Goal: Task Accomplishment & Management: Manage account settings

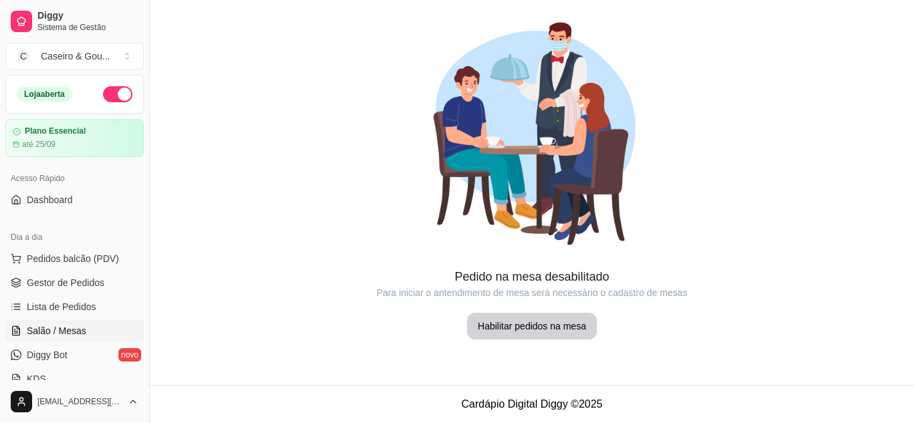
click at [29, 328] on span "Salão / Mesas" at bounding box center [57, 330] width 60 height 13
drag, startPoint x: 150, startPoint y: 358, endPoint x: 140, endPoint y: 308, distance: 51.3
click at [140, 308] on div "Diggy Sistema de Gestão C Caseiro & Gou ... Loja aberta Plano Essencial até 25/…" at bounding box center [74, 211] width 149 height 423
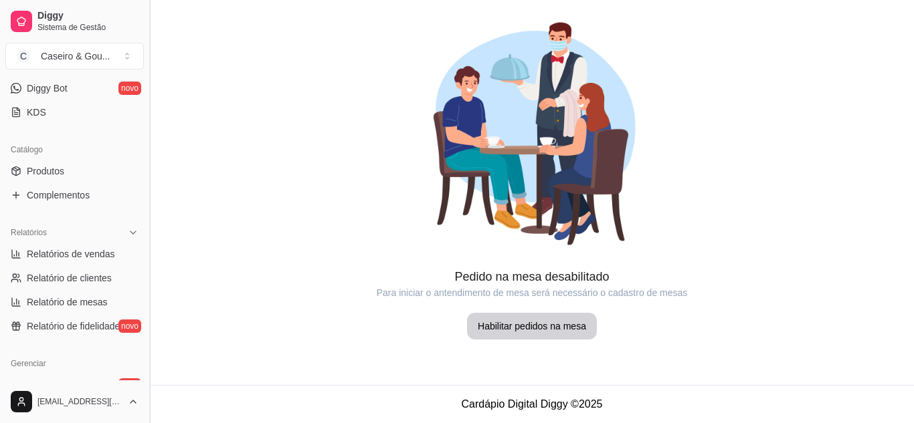
click at [152, 122] on button "Toggle Sidebar" at bounding box center [149, 211] width 11 height 423
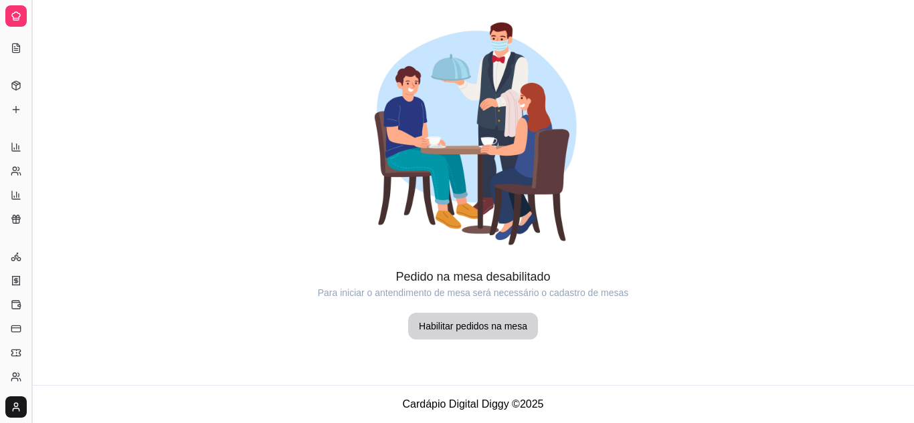
scroll to position [136, 0]
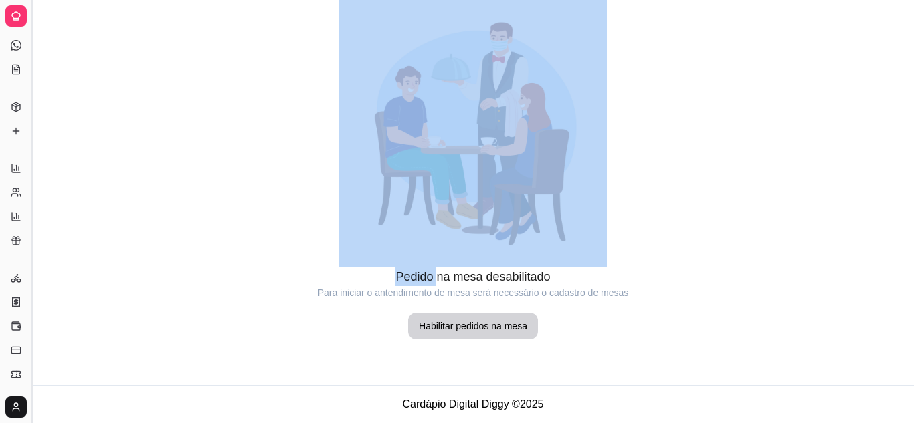
click at [152, 122] on div at bounding box center [473, 134] width 882 height 268
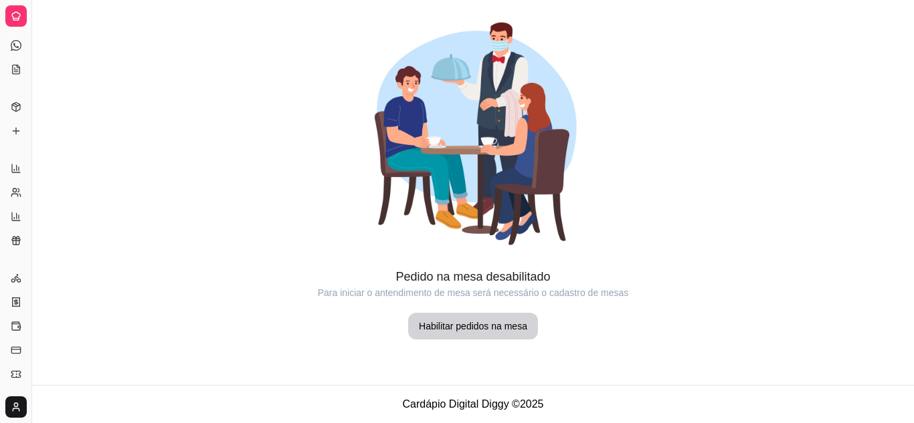
click at [0, 96] on div "Catálogo Produtos Complementos" at bounding box center [15, 119] width 31 height 56
click at [22, 88] on div "Catálogo" at bounding box center [15, 85] width 21 height 21
click at [15, 90] on div "Catálogo" at bounding box center [15, 85] width 21 height 21
click at [3, 80] on div "Dia a dia Pedidos balcão (PDV) Gestor de Pedidos Lista de Pedidos Salão / Mesas…" at bounding box center [15, 9] width 31 height 152
click at [18, 78] on div "Catálogo" at bounding box center [15, 85] width 21 height 21
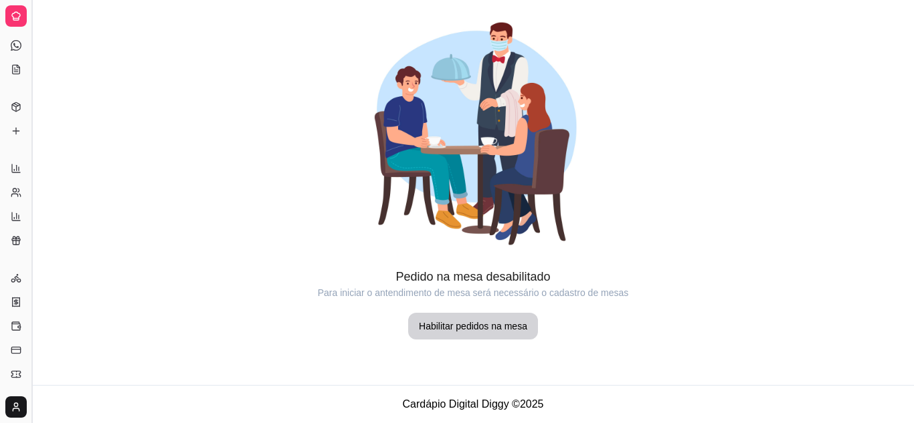
click at [30, 70] on button "Toggle Sidebar" at bounding box center [31, 211] width 11 height 423
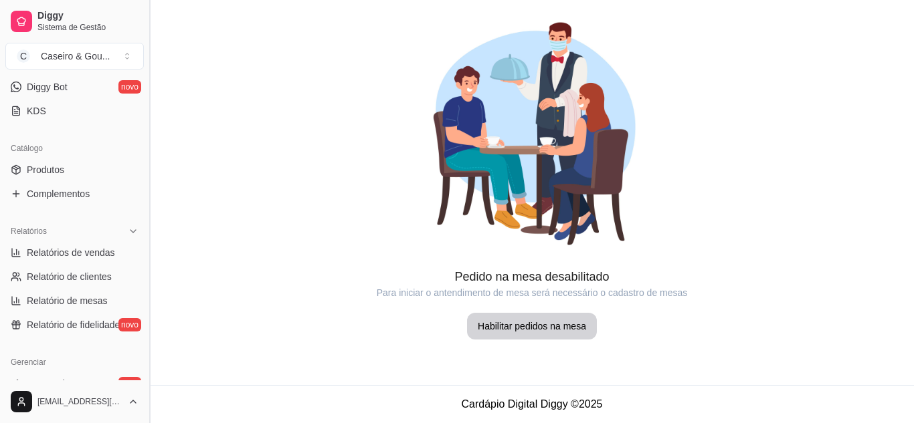
scroll to position [267, 0]
click at [82, 165] on link "Produtos" at bounding box center [74, 171] width 138 height 21
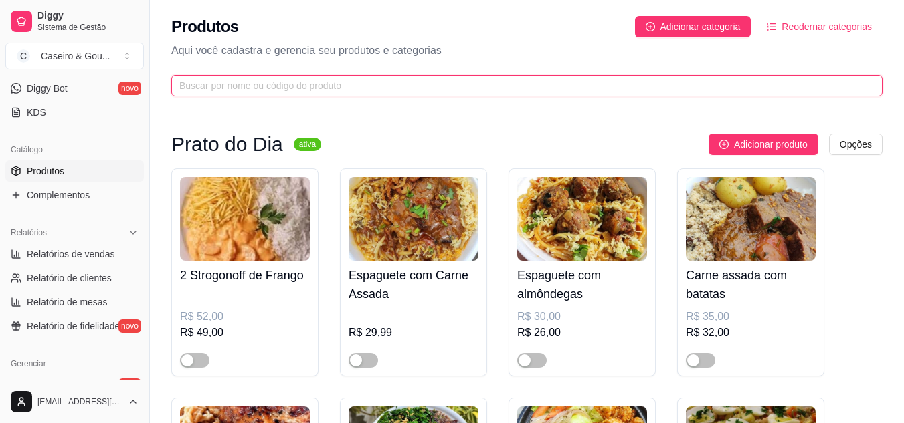
click at [331, 86] on input "text" at bounding box center [521, 85] width 684 height 15
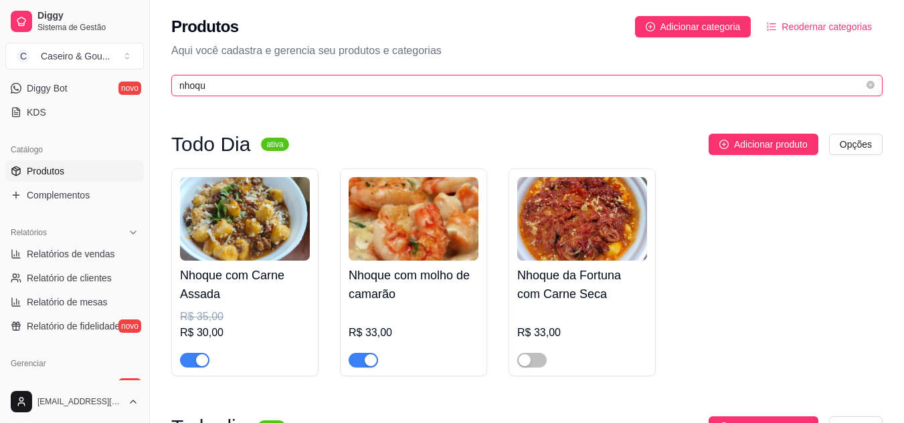
type input "nhoqu"
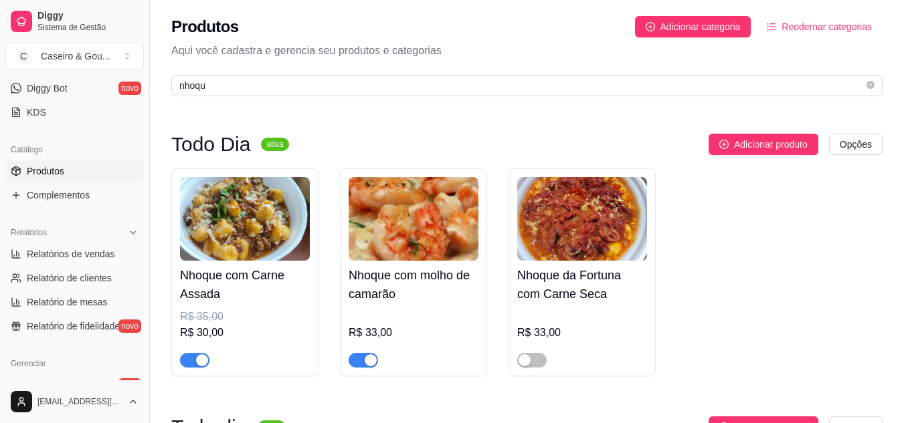
click at [201, 358] on div "button" at bounding box center [202, 360] width 12 height 12
click at [234, 276] on h4 "Nhoque com Carne Assada" at bounding box center [245, 284] width 130 height 37
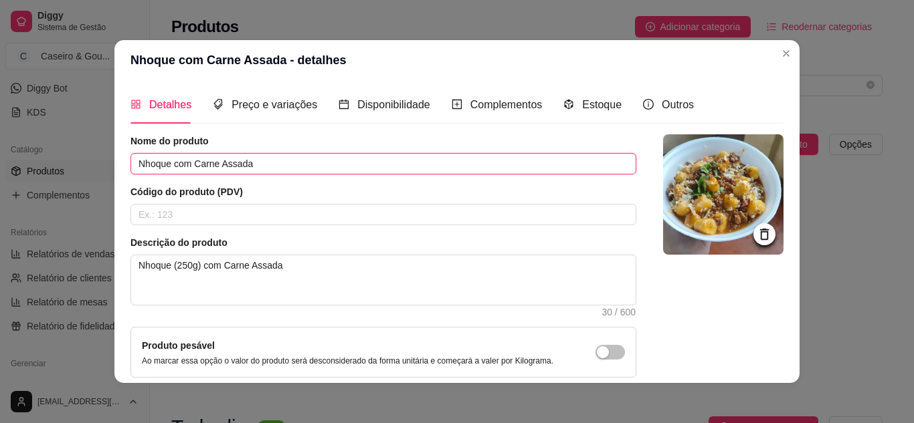
click at [262, 167] on input "Nhoque com Carne Assada" at bounding box center [383, 163] width 506 height 21
type input "Nhoque a bolhonhesa"
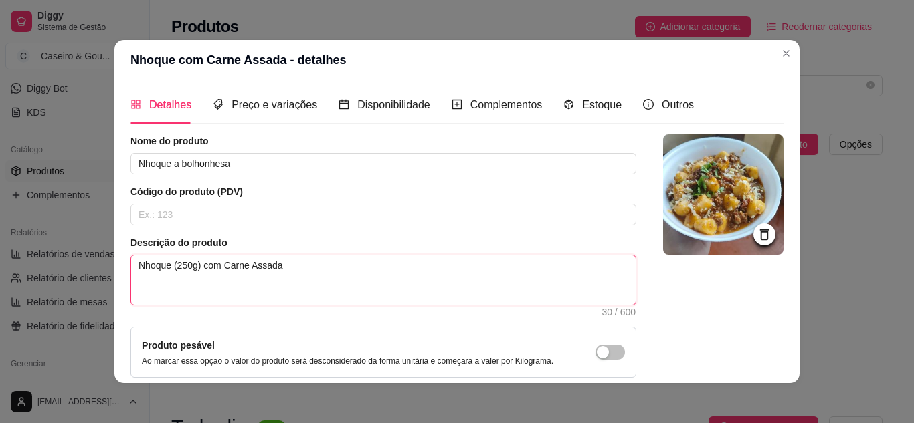
click at [284, 268] on textarea "Nhoque (250g) com Carne Assada" at bounding box center [383, 279] width 504 height 49
type textarea "Nhoque (250g) com Carne Assad"
type textarea "Nhoque (250g) com Carne Assa"
type textarea "Nhoque (250g) com Carne Ass"
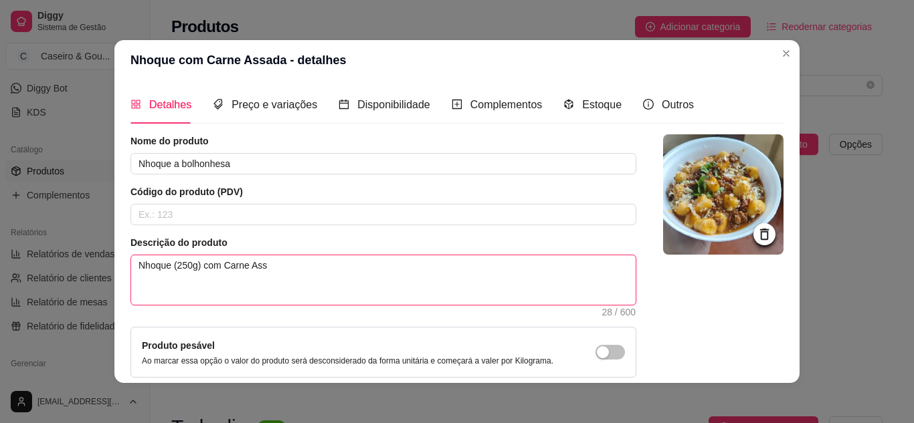
type textarea "Nhoque (250g) com Carne As"
type textarea "Nhoque (250g) com Carne A"
type textarea "Nhoque (250g) com Carne"
type textarea "Nhoque (250g) com Carn"
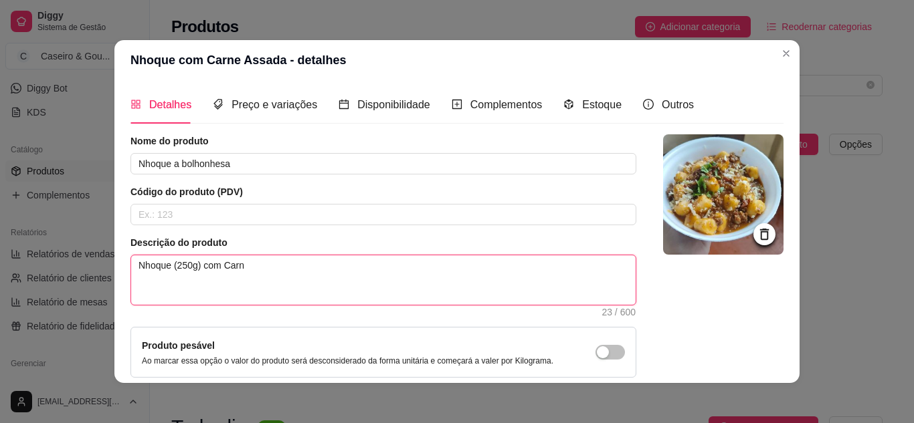
type textarea "Nhoque (250g) com Car"
type textarea "Nhoque (250g) com Ca"
type textarea "Nhoque (250g) com C"
type textarea "Nhoque (250g) com"
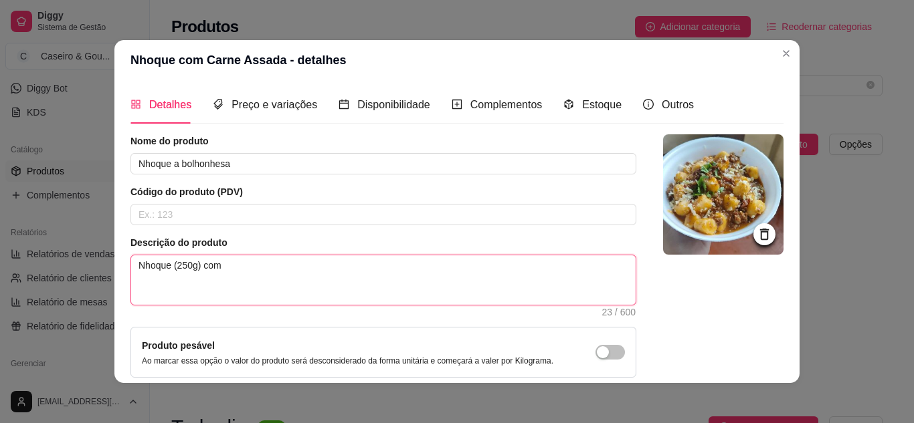
type textarea "Nhoque (250g) co"
type textarea "Nhoque (250g) c"
type textarea "Nhoque (250g)"
type textarea "Nhoque (250g"
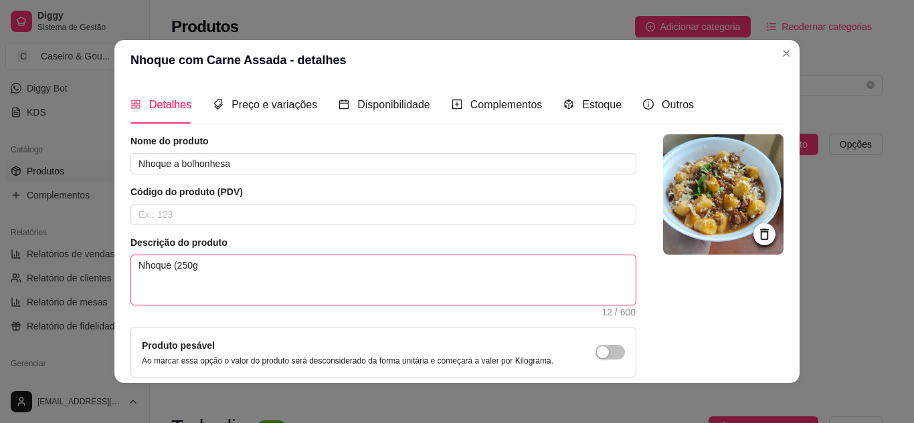
type textarea "Nhoque (250"
type textarea "Nhoque (25"
type textarea "Nhoque (2"
type textarea "Nhoque ("
type textarea "Nhoque"
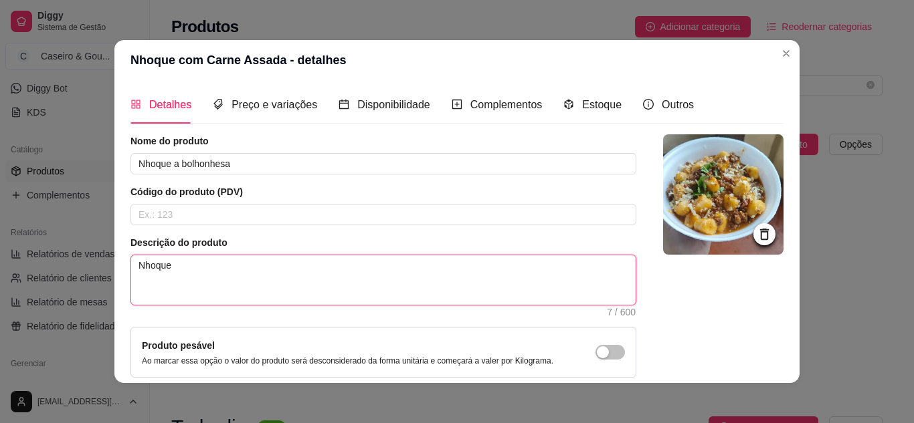
type textarea "Nhoque b"
type textarea "Nhoque bo"
type textarea "Nhoque bol"
type textarea "Nhoque bolh"
type textarea "Nhoque bolhe"
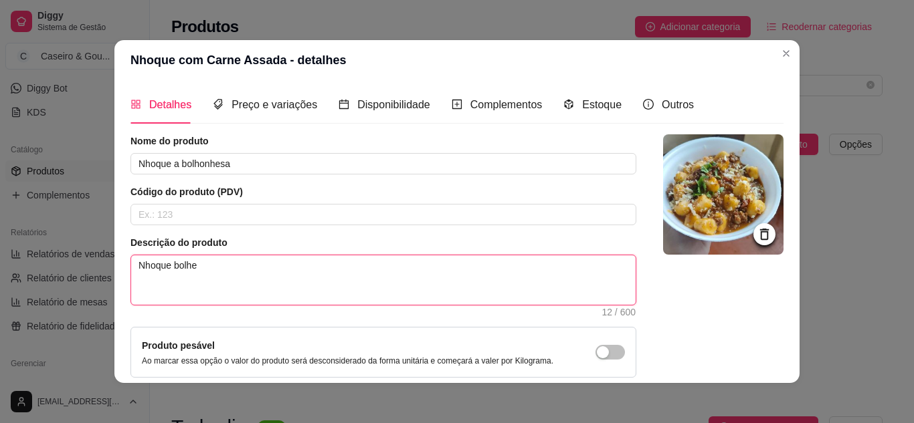
type textarea "Nhoque bolh"
type textarea "Nhoque bol"
type textarea "Nhoque bo"
type textarea "Nhoque b"
type textarea "Nhoque"
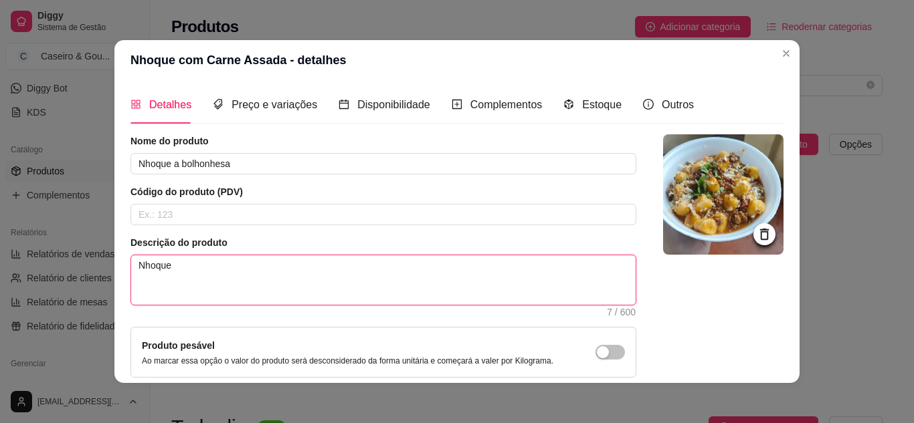
type textarea "Nhoque ("
type textarea "Nhoque (2"
type textarea "Nhoque (25"
type textarea "Nhoque (250"
type textarea "Nhoque (250)"
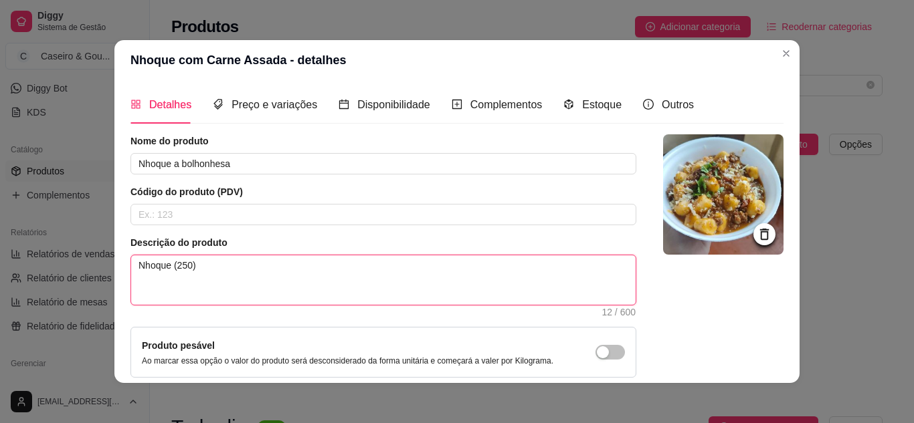
type textarea "Nhoque (250"
type textarea "Nhoque (250g"
type textarea "Nhoque (250g)"
type textarea "Nhoque (250g) b"
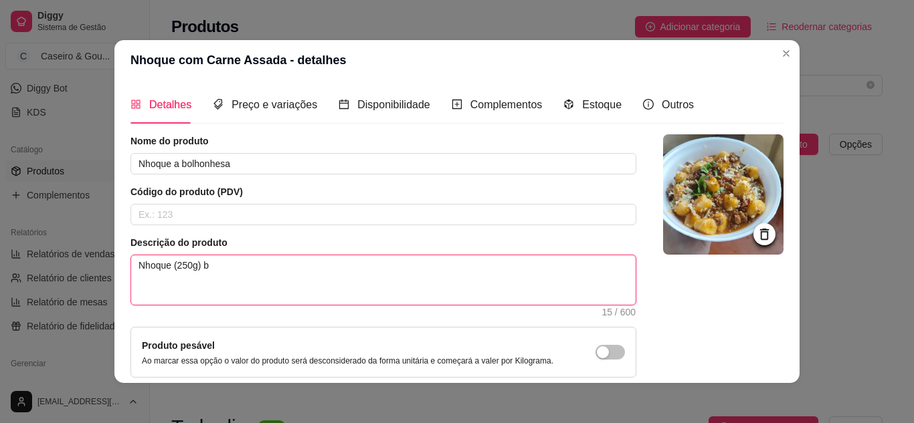
type textarea "Nhoque (250g) bo"
type textarea "Nhoque (250g) bol"
type textarea "Nhoque (250g) bolh"
type textarea "Nhoque (250g) bolhe"
type textarea "Nhoque (250g) bolhes"
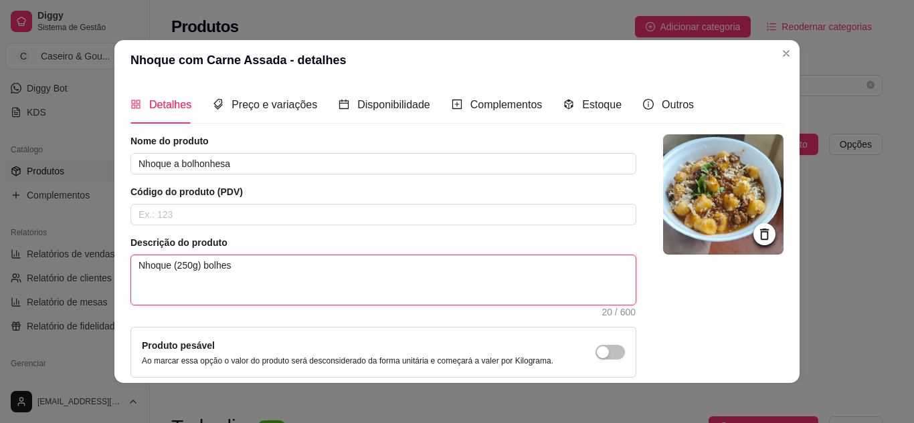
type textarea "Nhoque (250g) bolhe"
type textarea "Nhoque (250g) bolh"
type textarea "Nhoque (250g) bolho"
type textarea "Nhoque (250g) bolhon"
type textarea "Nhoque (250g) bolhonh"
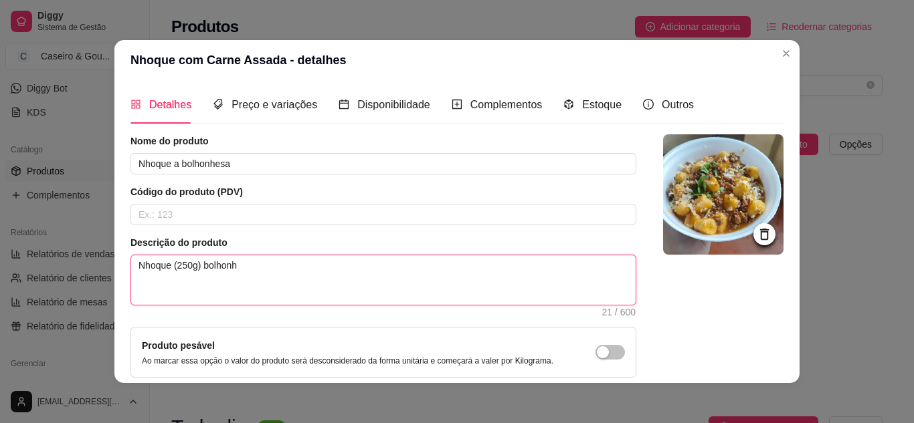
type textarea "Nhoque (250g) bolhonhe"
type textarea "Nhoque (250g) bolhonhes"
type textarea "Nhoque (250g) bolhonhesa"
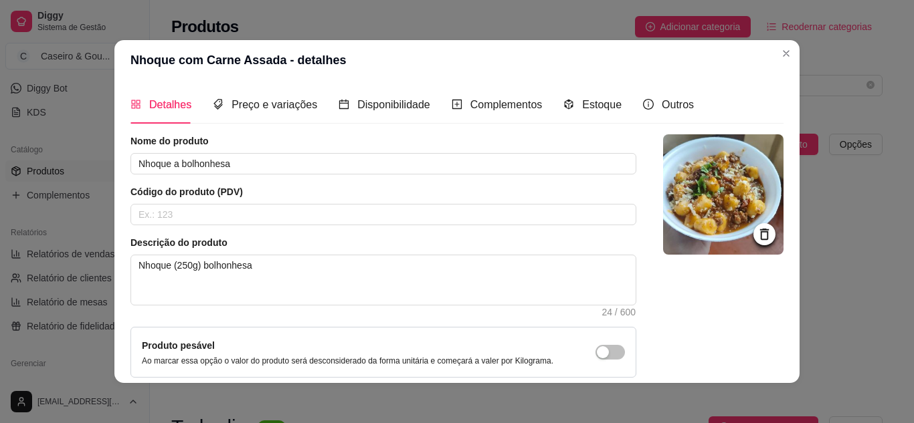
click at [522, 348] on div "Produto pesável Ao marcar essa opção o valor do produto será desconsiderado da …" at bounding box center [347, 352] width 411 height 28
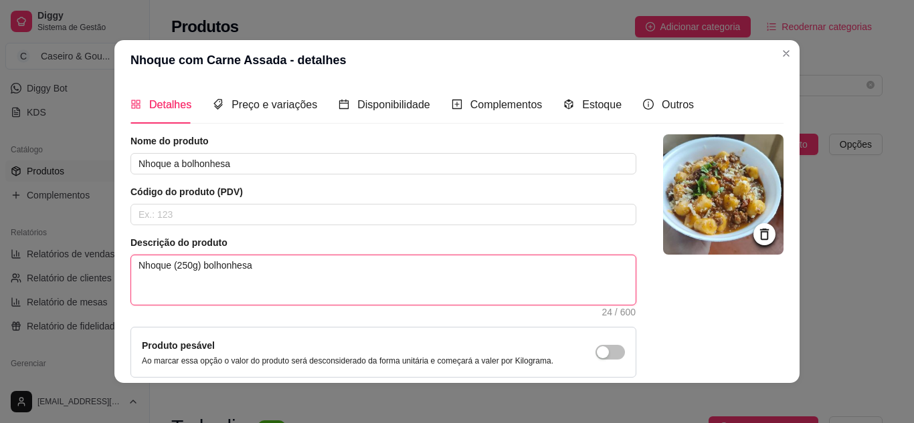
click at [216, 266] on textarea "Nhoque (250g) bolhonhesa" at bounding box center [383, 279] width 504 height 49
type textarea "Nhoque (250g) bolonhesa"
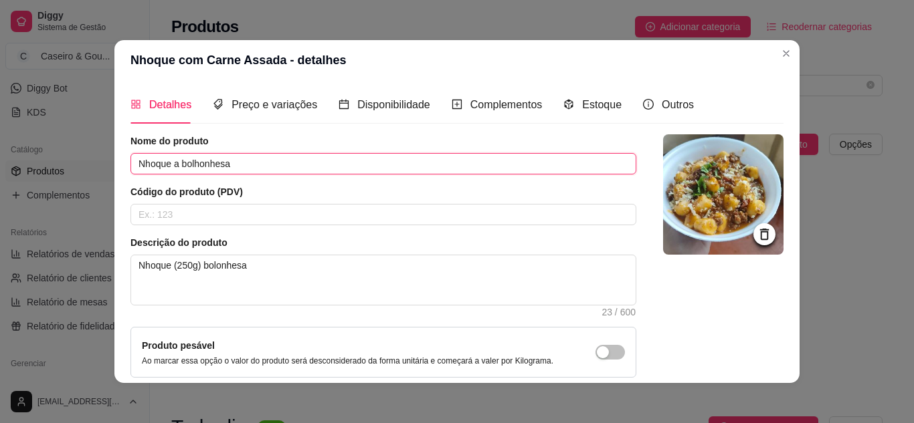
click at [193, 161] on input "Nhoque a bolhonhesa" at bounding box center [383, 163] width 506 height 21
click at [195, 164] on input "Nhoque a bolhonhesa" at bounding box center [383, 163] width 506 height 21
type input "Nhoque a bolonhesa"
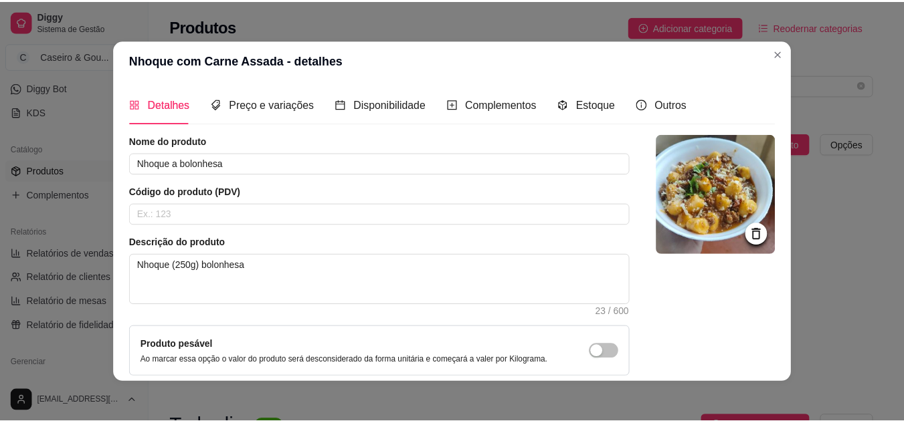
scroll to position [121, 0]
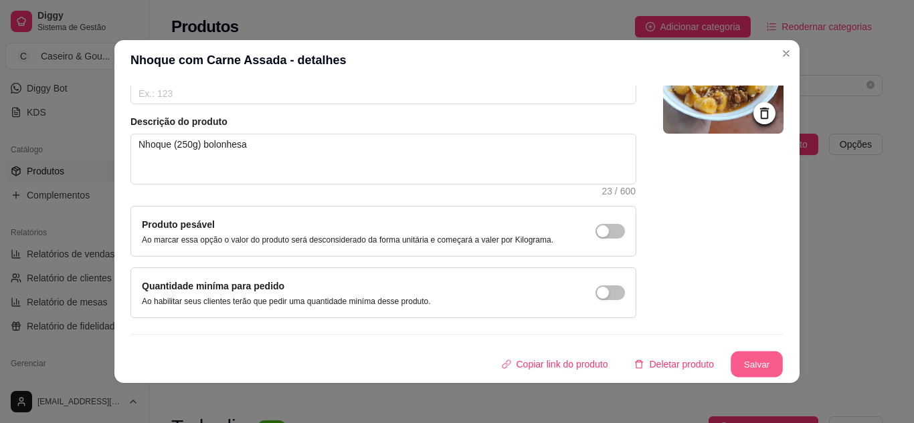
click at [746, 365] on button "Salvar" at bounding box center [756, 365] width 52 height 26
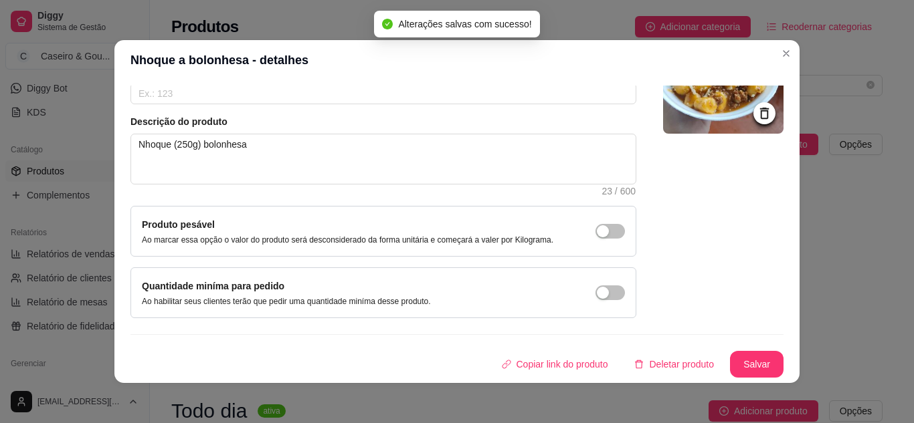
click at [709, 119] on img at bounding box center [723, 73] width 120 height 120
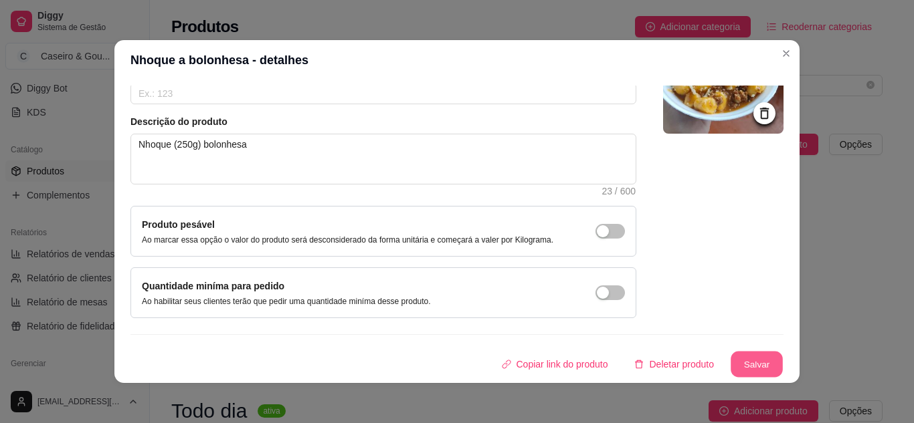
click at [734, 362] on button "Salvar" at bounding box center [756, 365] width 52 height 26
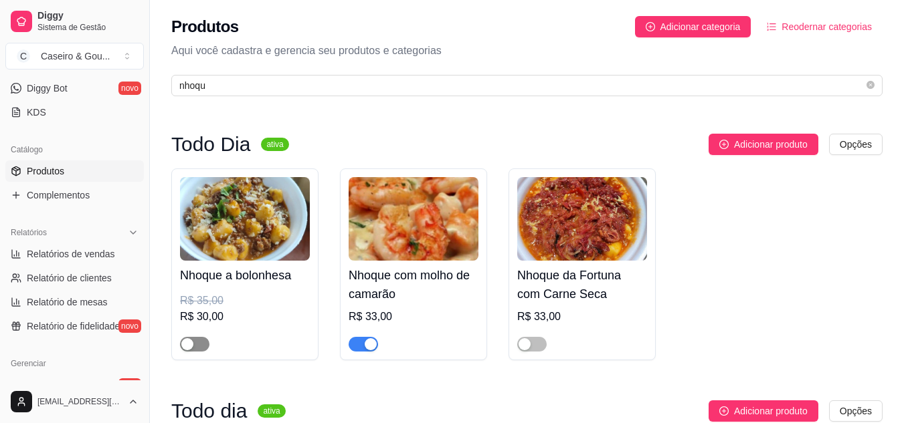
click at [193, 348] on button "button" at bounding box center [194, 344] width 29 height 15
click at [145, 159] on button "Toggle Sidebar" at bounding box center [149, 211] width 11 height 423
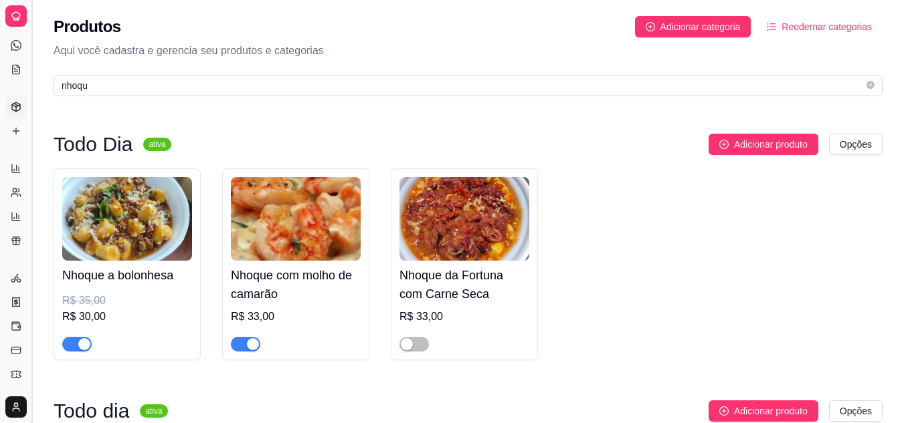
click at [33, 176] on button "Toggle Sidebar" at bounding box center [31, 211] width 11 height 423
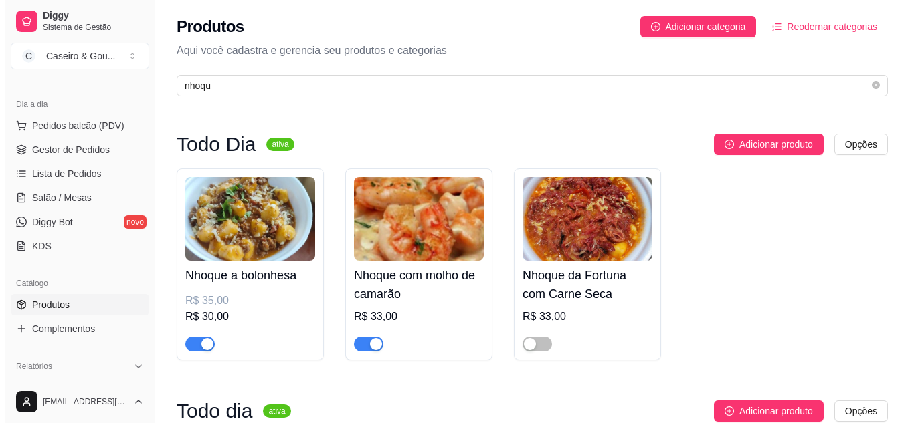
scroll to position [106, 0]
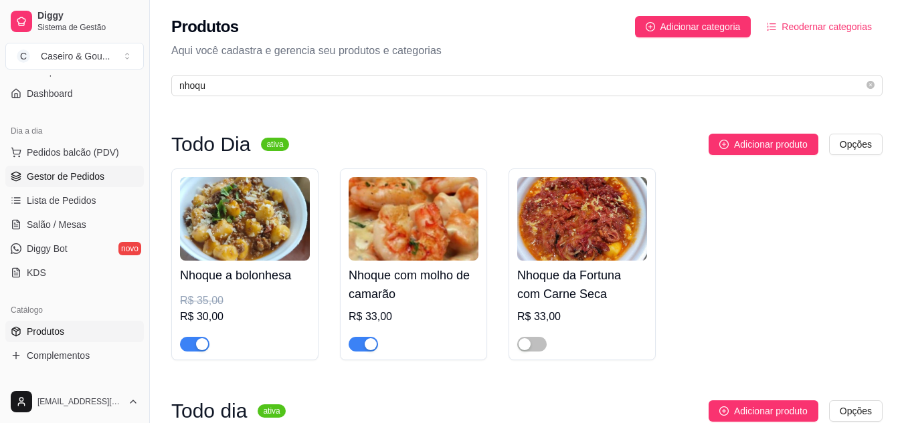
click at [20, 176] on icon at bounding box center [16, 176] width 11 height 11
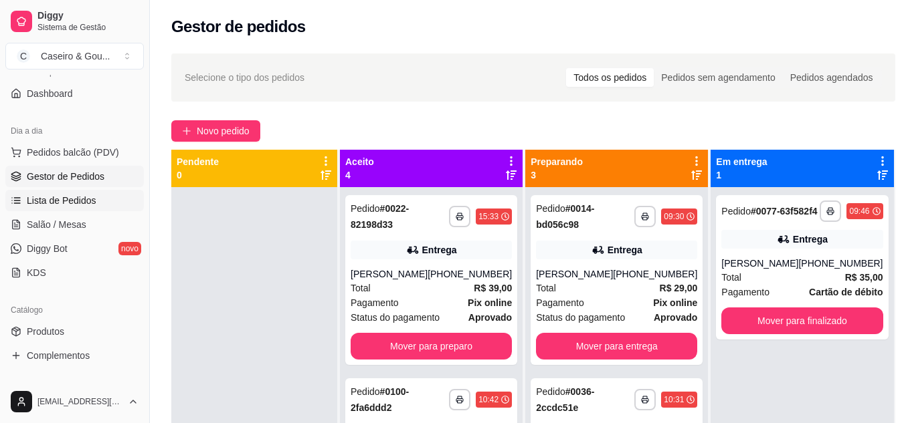
click at [25, 199] on link "Lista de Pedidos" at bounding box center [74, 200] width 138 height 21
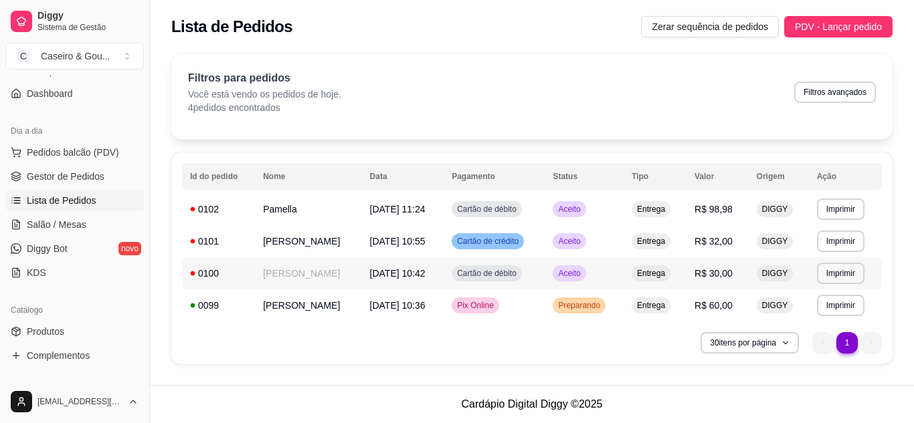
click at [576, 275] on span "Aceito" at bounding box center [568, 273] width 27 height 11
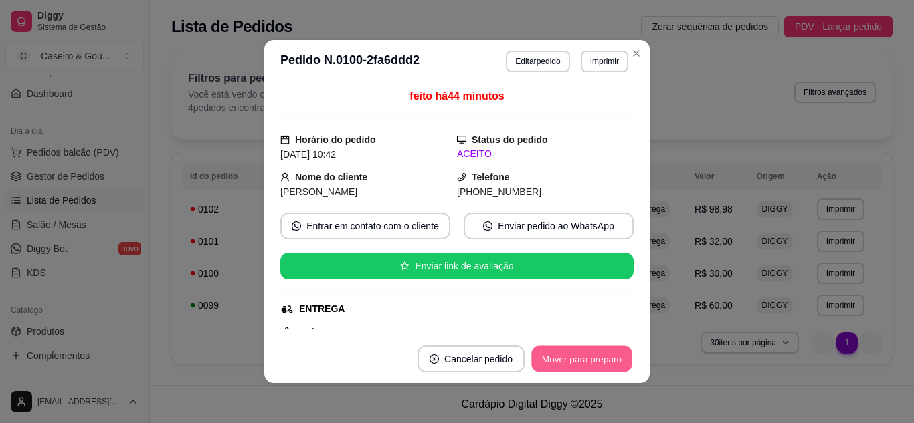
click at [549, 356] on button "Mover para preparo" at bounding box center [581, 359] width 100 height 26
click at [549, 356] on div "Mover para preparo" at bounding box center [572, 359] width 122 height 27
click at [564, 362] on button "Mover para preparo" at bounding box center [581, 359] width 100 height 26
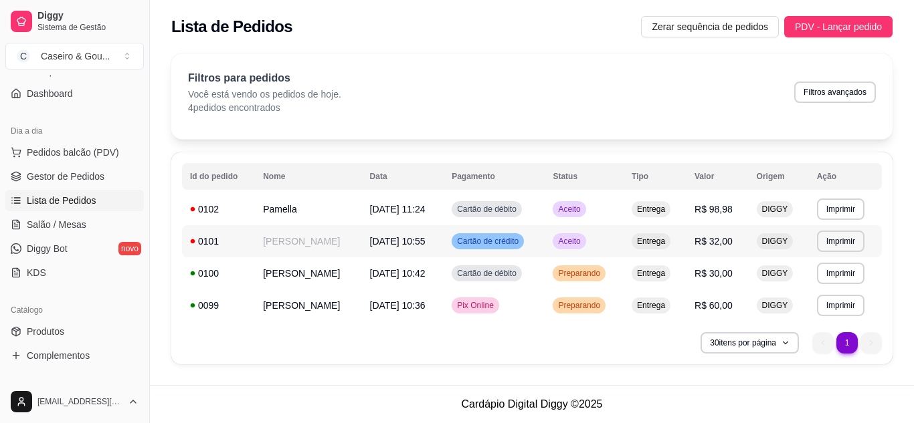
click at [579, 240] on span "Aceito" at bounding box center [568, 241] width 27 height 11
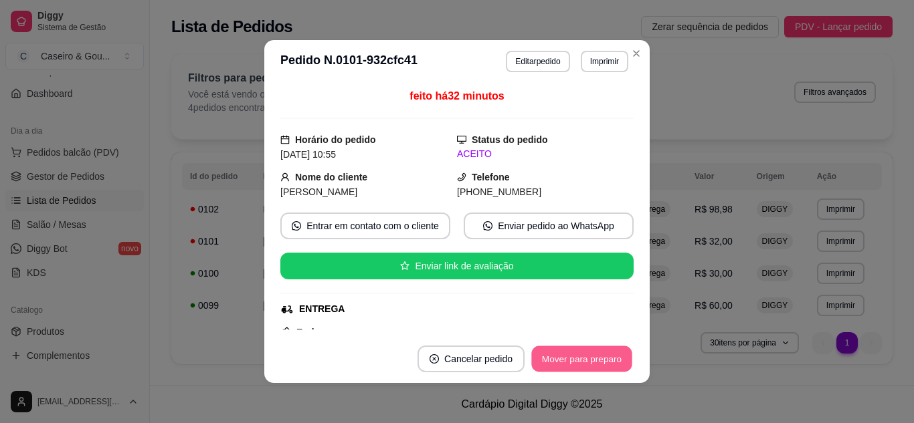
click at [560, 365] on button "Mover para preparo" at bounding box center [581, 359] width 100 height 26
click at [589, 365] on button "Mover para preparo" at bounding box center [581, 359] width 100 height 26
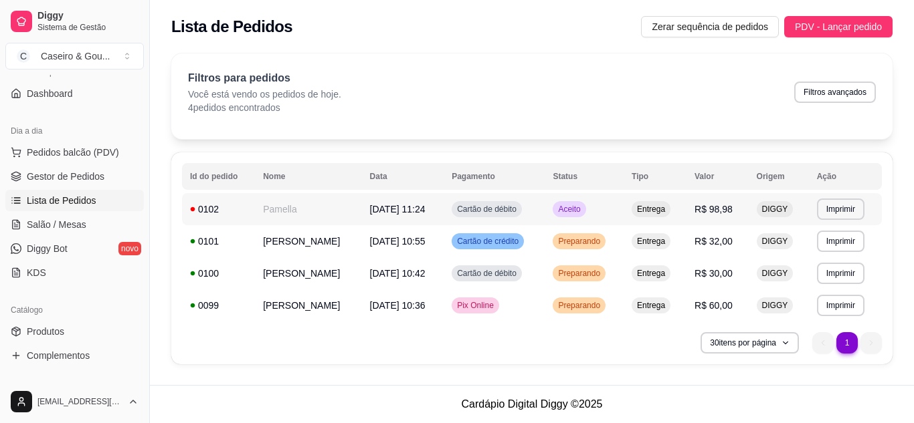
click at [583, 208] on span "Aceito" at bounding box center [568, 209] width 27 height 11
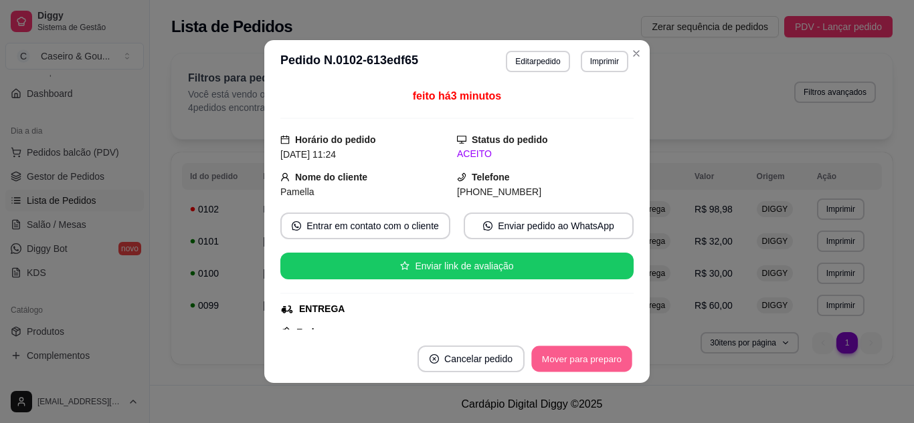
click at [569, 350] on button "Mover para preparo" at bounding box center [581, 359] width 100 height 26
click at [574, 366] on button "Mover para preparo" at bounding box center [581, 359] width 100 height 26
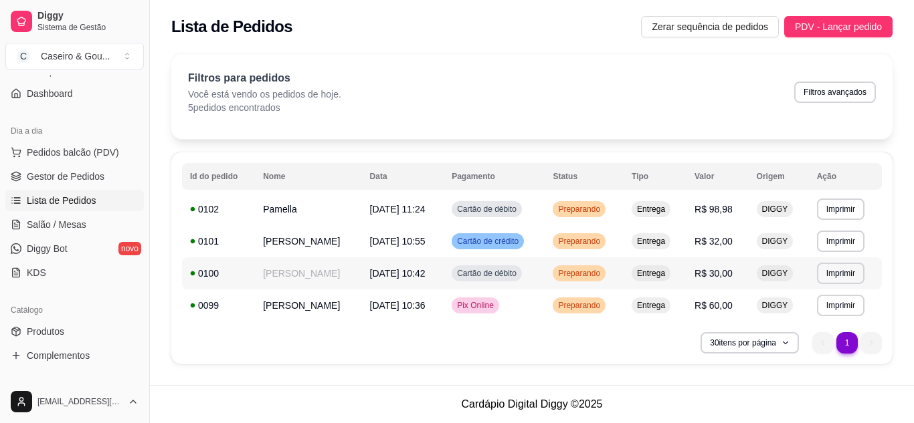
click at [411, 273] on span "[DATE] 10:42" at bounding box center [398, 273] width 56 height 11
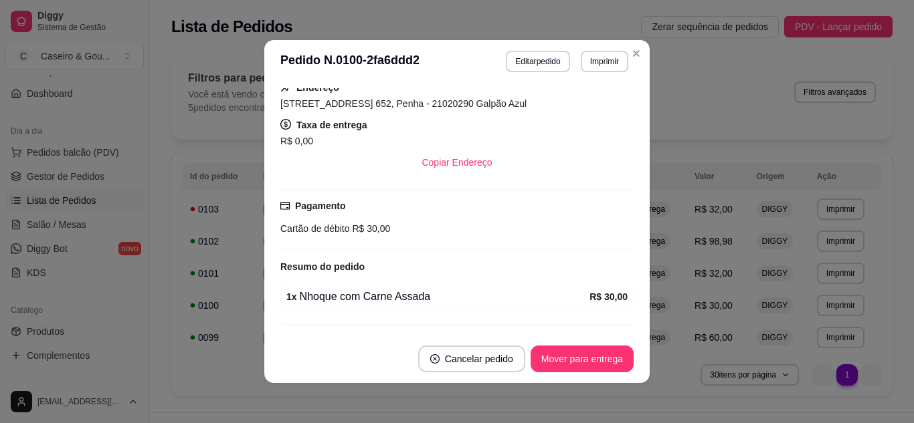
scroll to position [278, 0]
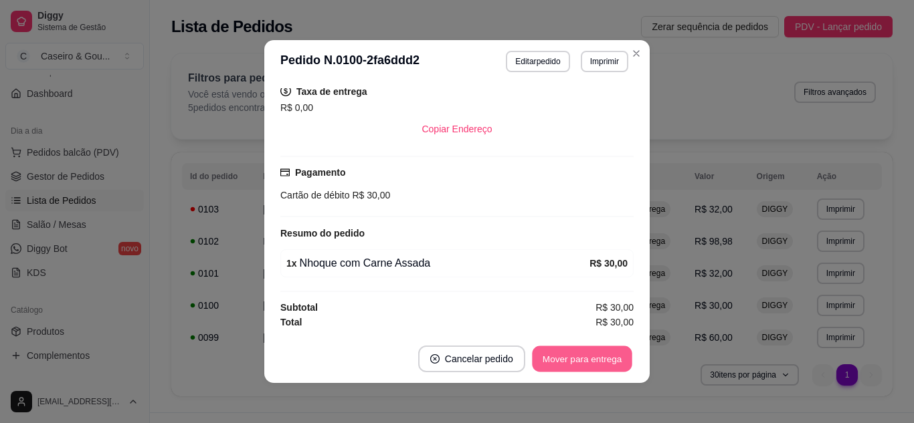
click at [584, 364] on button "Mover para entrega" at bounding box center [582, 359] width 100 height 26
click at [575, 362] on button "Mover para finalizado" at bounding box center [578, 359] width 108 height 26
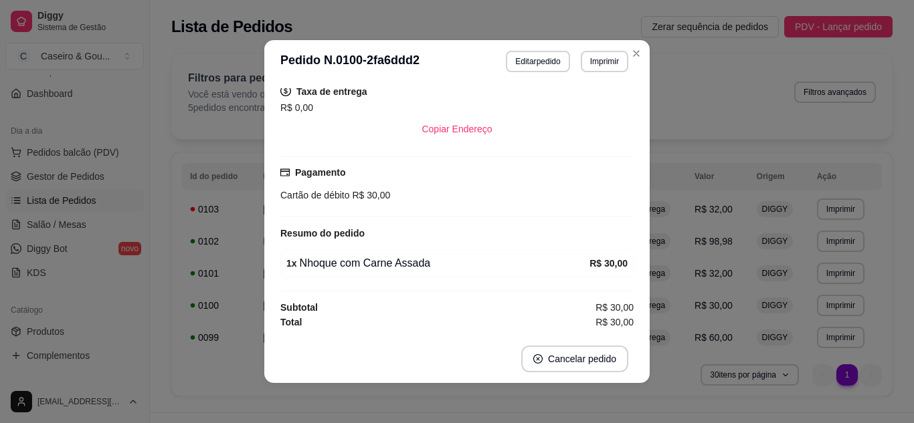
scroll to position [247, 0]
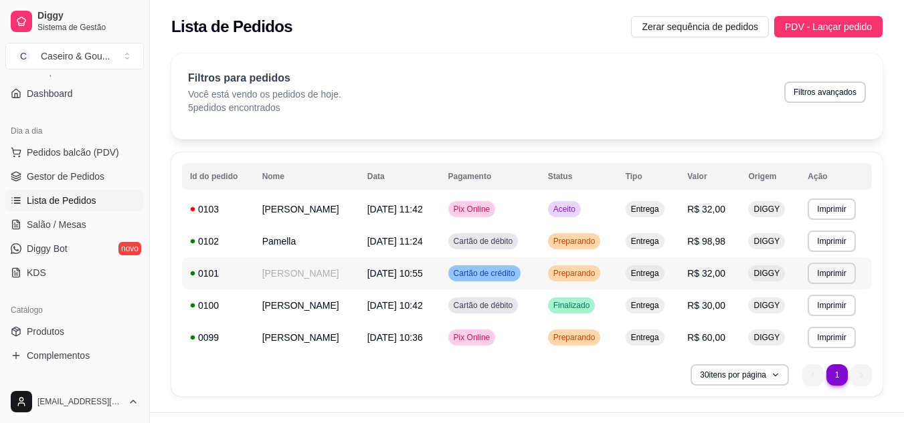
click at [438, 272] on td "[DATE] 10:55" at bounding box center [399, 273] width 81 height 32
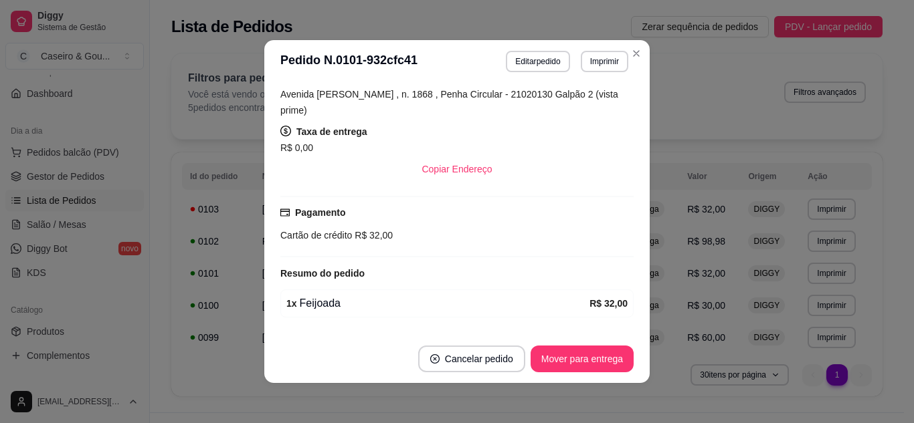
scroll to position [278, 0]
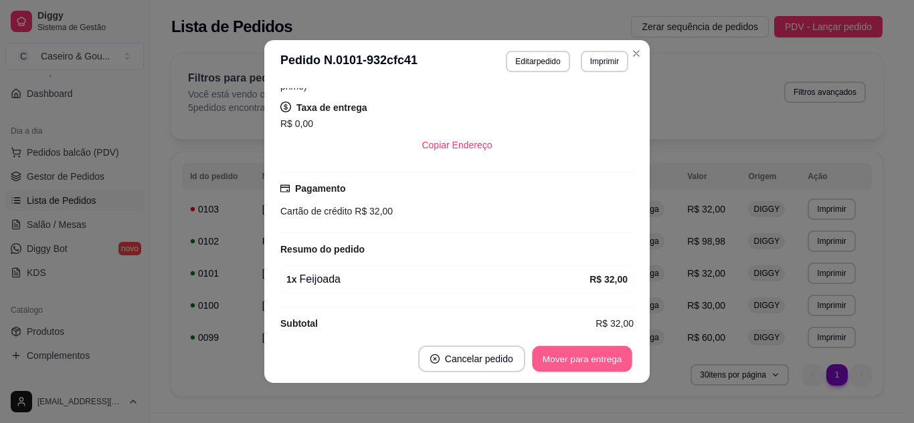
click at [578, 349] on button "Mover para entrega" at bounding box center [582, 359] width 100 height 26
click at [573, 360] on button "Mover para finalizado" at bounding box center [578, 359] width 108 height 26
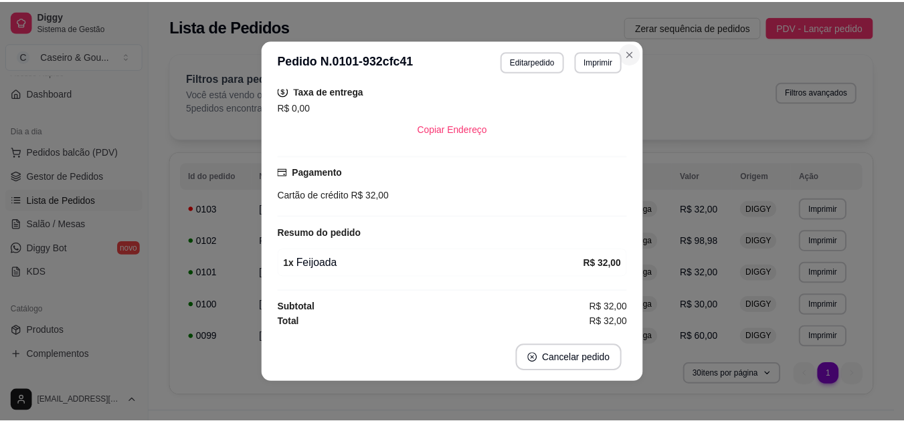
scroll to position [247, 0]
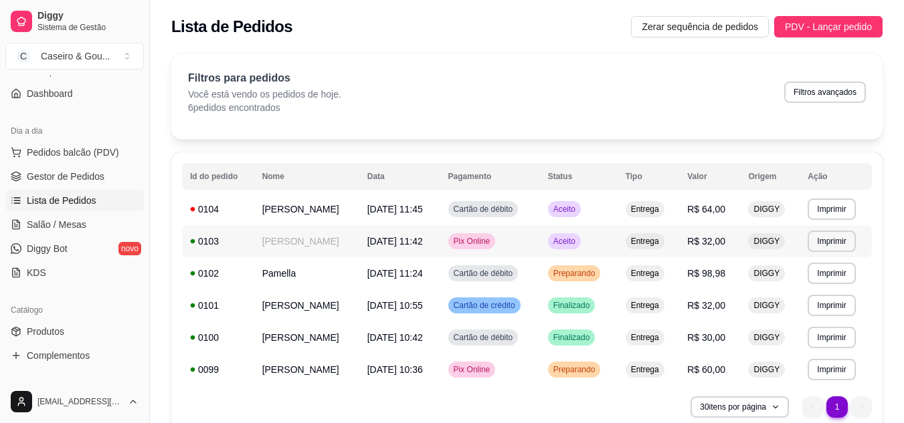
click at [578, 241] on span "Aceito" at bounding box center [563, 241] width 27 height 11
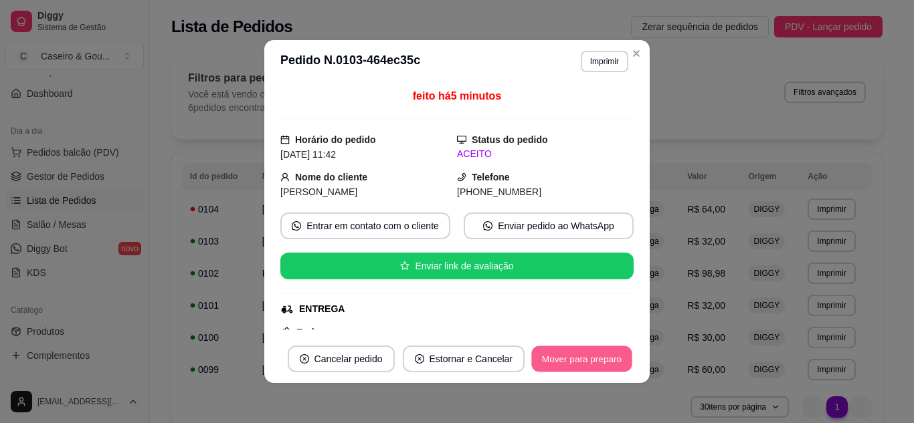
click at [549, 354] on button "Mover para preparo" at bounding box center [581, 359] width 100 height 26
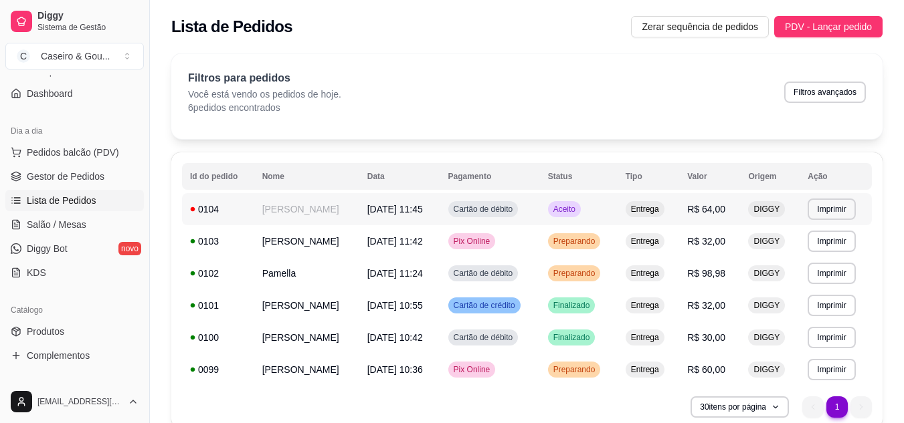
click at [578, 213] on span "Aceito" at bounding box center [563, 209] width 27 height 11
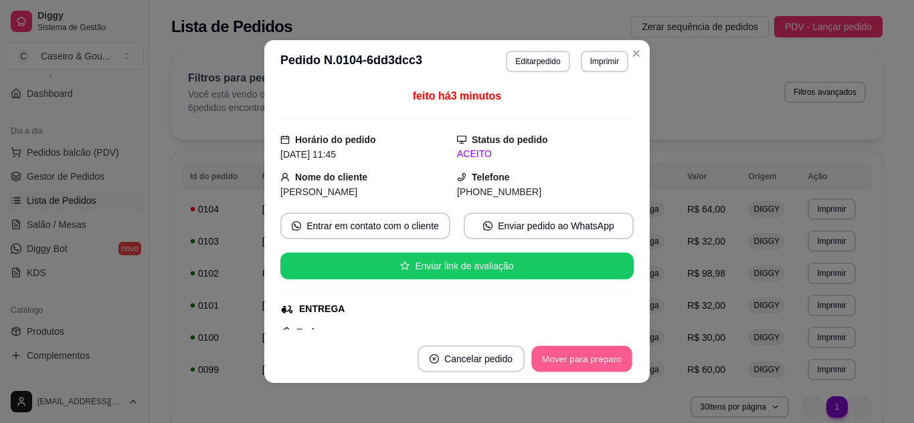
click at [603, 353] on button "Mover para preparo" at bounding box center [581, 359] width 100 height 26
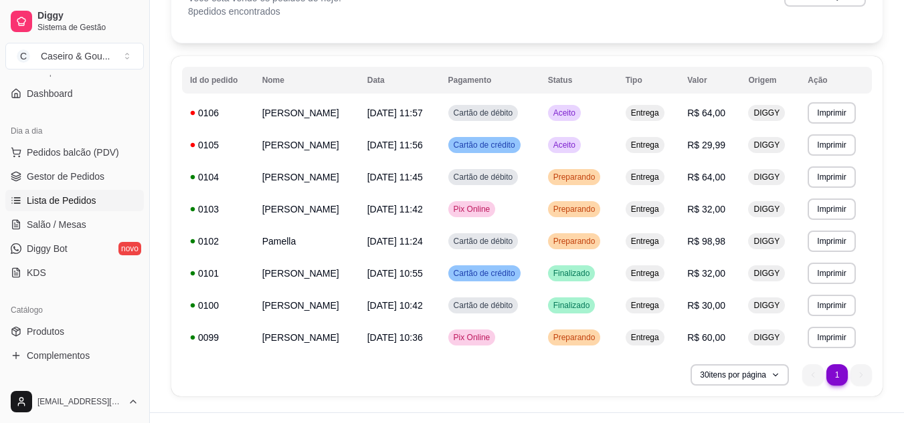
scroll to position [124, 0]
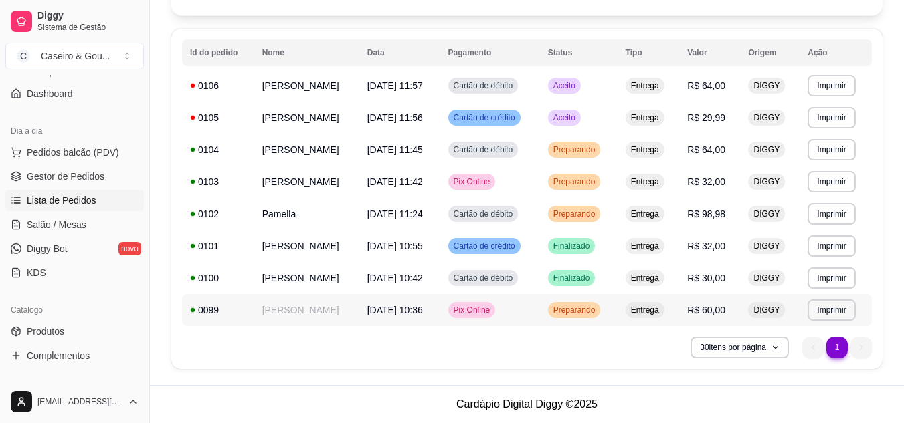
click at [586, 310] on span "Preparando" at bounding box center [573, 310] width 47 height 11
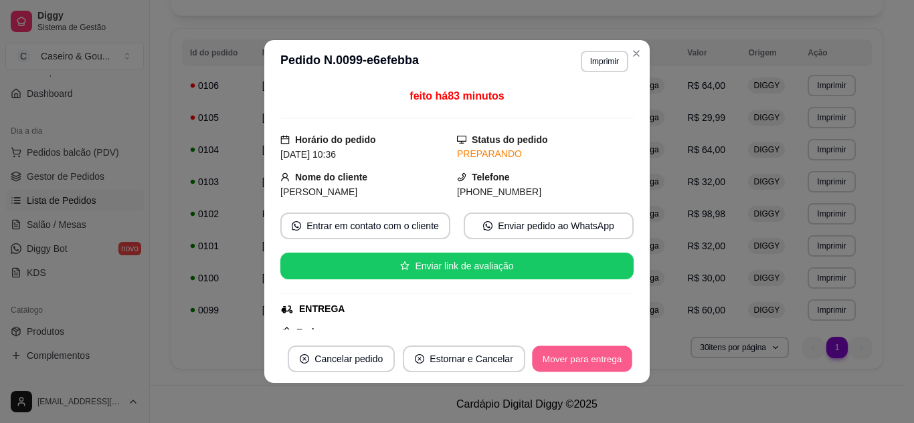
click at [582, 359] on button "Mover para entrega" at bounding box center [582, 359] width 100 height 26
click at [582, 359] on button "Mover para finalizado" at bounding box center [578, 359] width 108 height 26
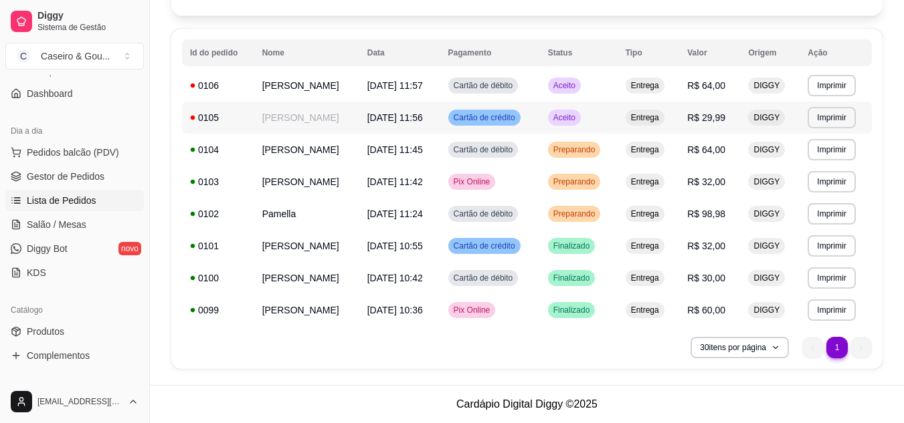
click at [578, 118] on span "Aceito" at bounding box center [563, 117] width 27 height 11
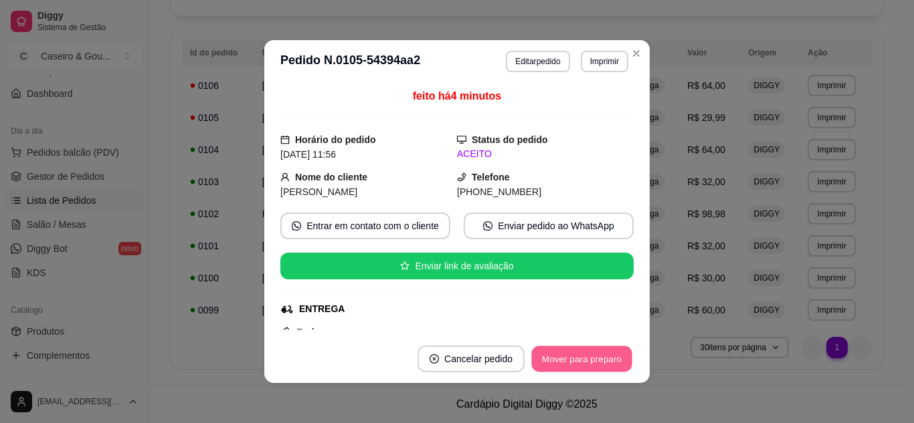
click at [566, 348] on button "Mover para preparo" at bounding box center [581, 359] width 100 height 26
click at [544, 362] on button "Mover para preparo" at bounding box center [581, 359] width 100 height 26
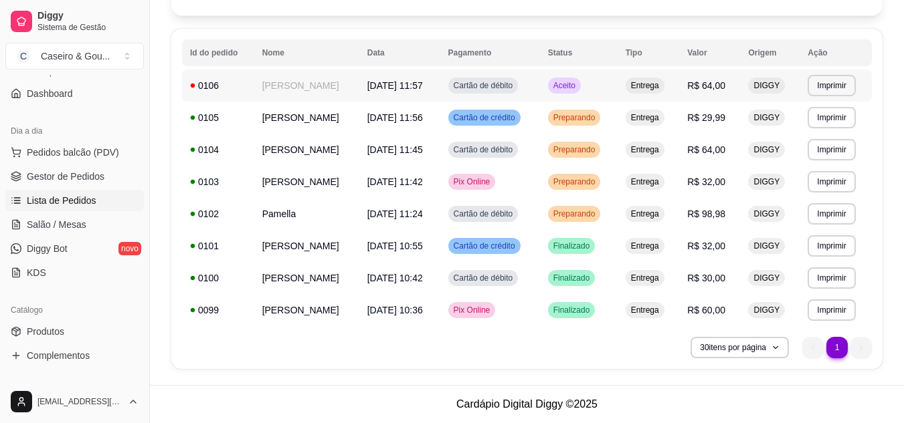
click at [578, 82] on span "Aceito" at bounding box center [563, 85] width 27 height 11
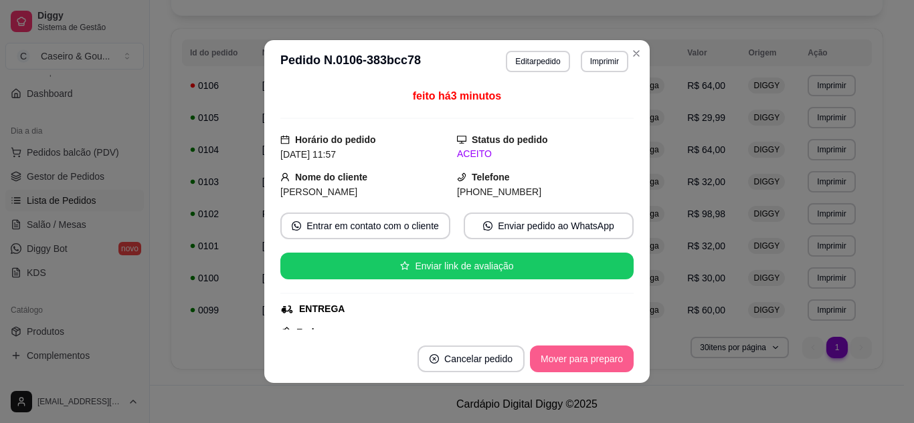
click at [554, 358] on button "Mover para preparo" at bounding box center [582, 359] width 104 height 27
click at [575, 354] on button "Mover para preparo" at bounding box center [581, 359] width 100 height 26
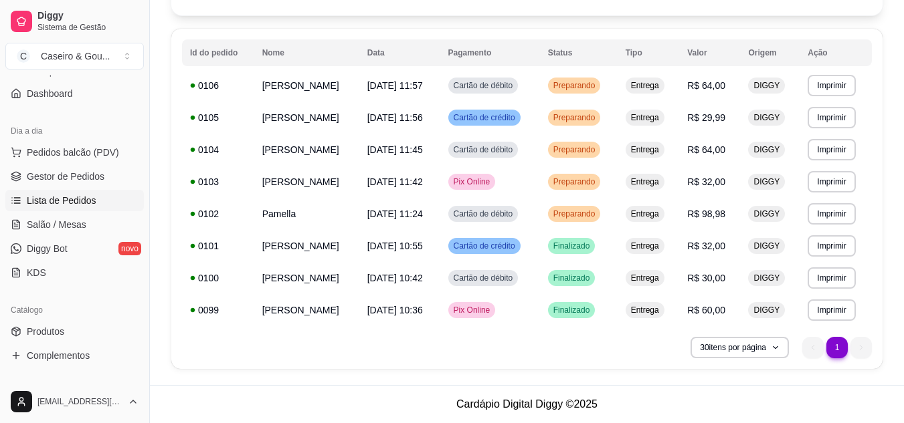
click at [617, 53] on th "Status" at bounding box center [579, 52] width 78 height 27
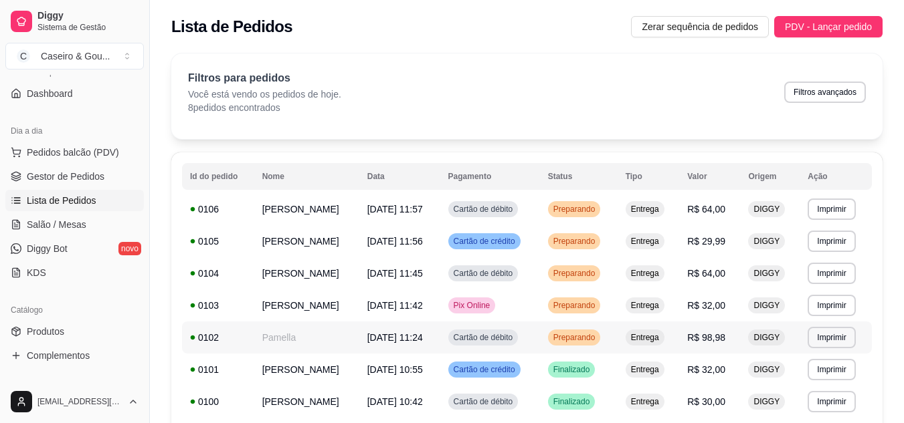
click at [585, 339] on span "Preparando" at bounding box center [573, 337] width 47 height 11
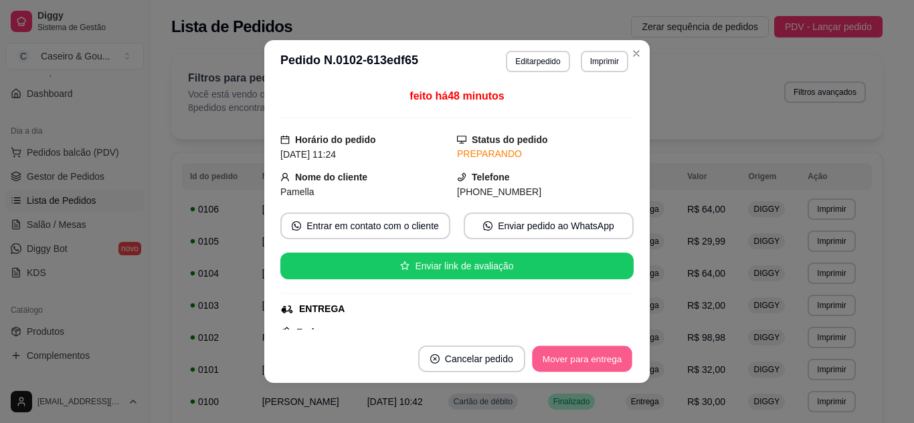
click at [571, 358] on button "Mover para entrega" at bounding box center [582, 359] width 100 height 26
click at [587, 363] on button "Mover para finalizado" at bounding box center [578, 359] width 108 height 26
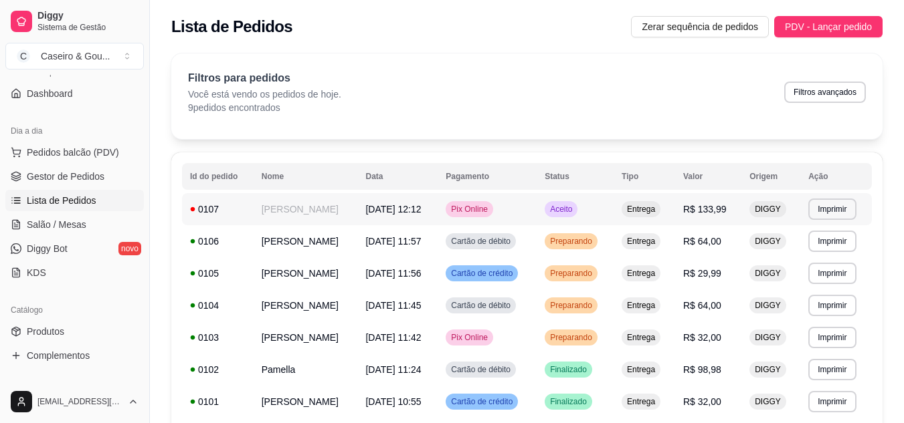
click at [575, 205] on span "Aceito" at bounding box center [560, 209] width 27 height 11
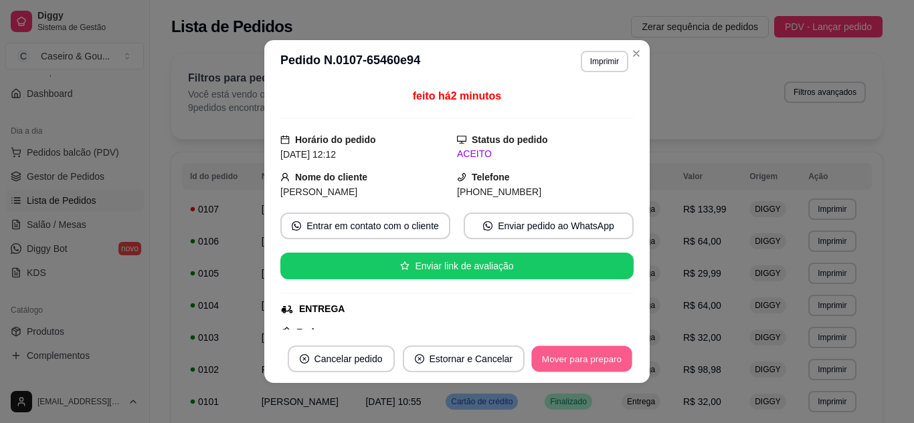
click at [580, 352] on button "Mover para preparo" at bounding box center [581, 359] width 100 height 26
click at [544, 358] on button "Mover para preparo" at bounding box center [581, 359] width 100 height 26
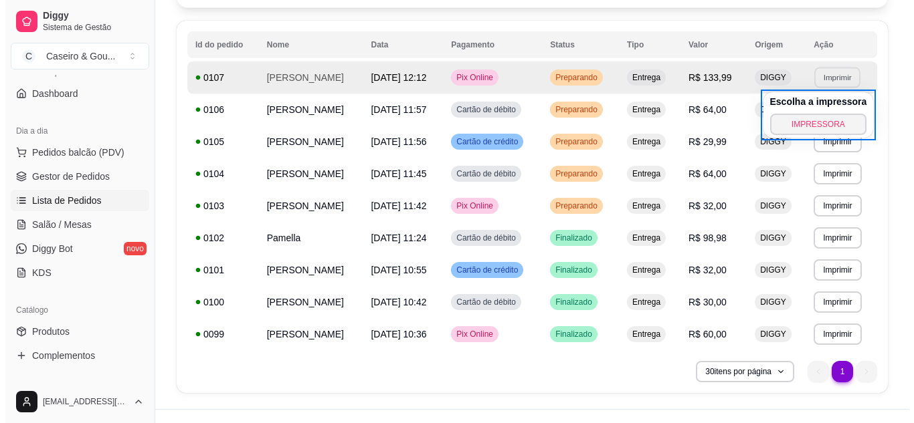
scroll to position [129, 0]
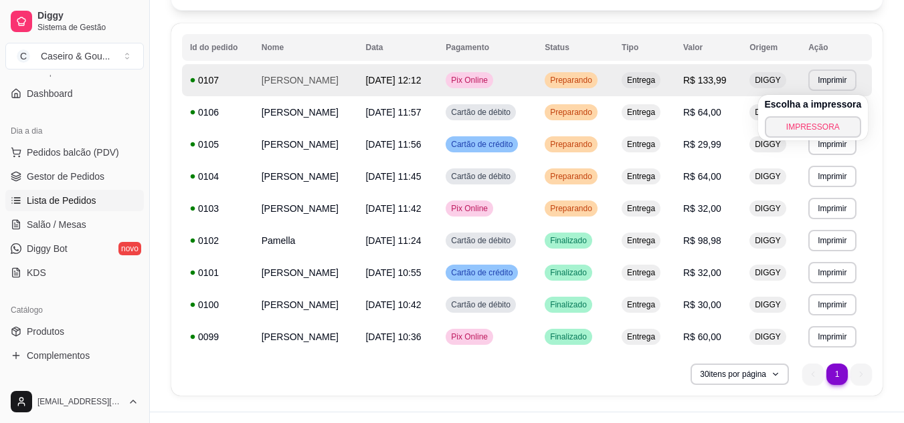
click at [876, 102] on div "**********" at bounding box center [526, 209] width 711 height 373
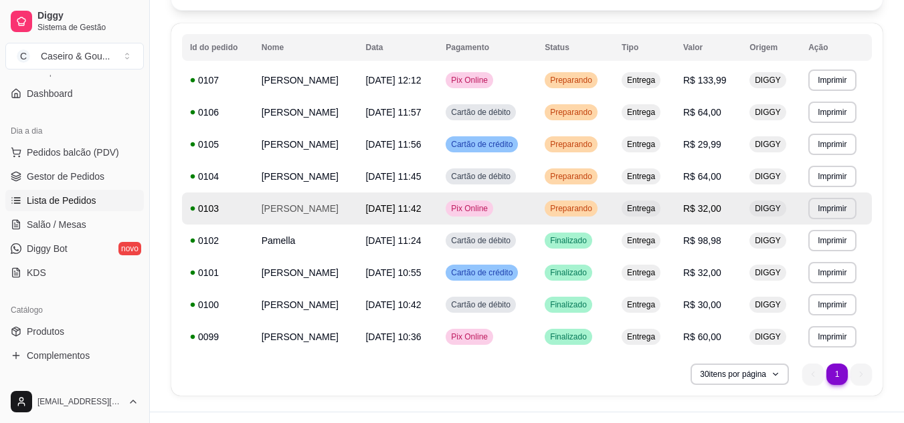
click at [382, 208] on td "[DATE] 11:42" at bounding box center [397, 209] width 80 height 32
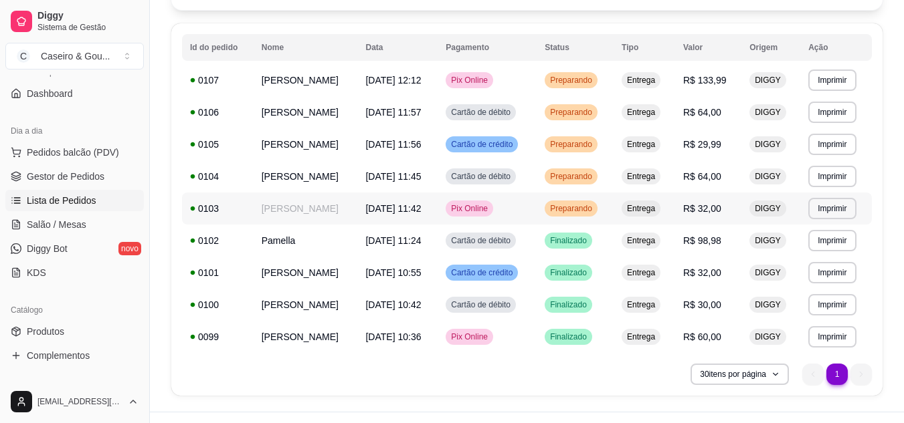
click at [382, 208] on td "[DATE] 11:42" at bounding box center [397, 209] width 80 height 32
click at [354, 207] on td "[PERSON_NAME]" at bounding box center [305, 209] width 104 height 32
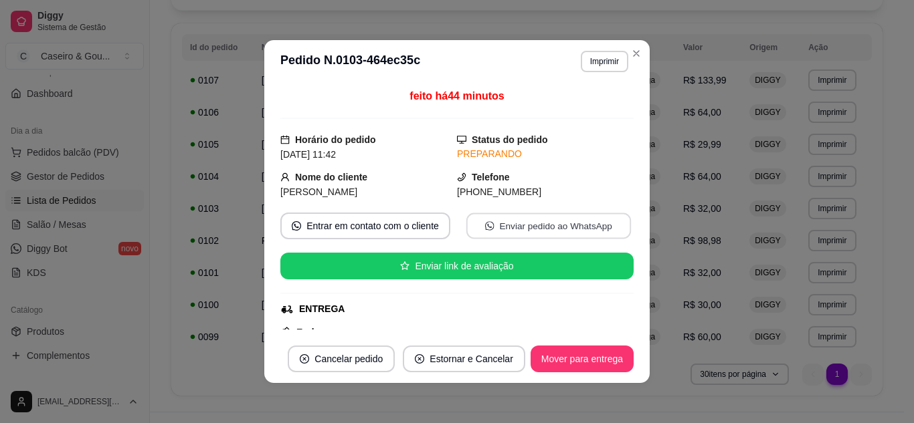
click at [518, 219] on button "Enviar pedido ao WhatsApp" at bounding box center [548, 226] width 165 height 26
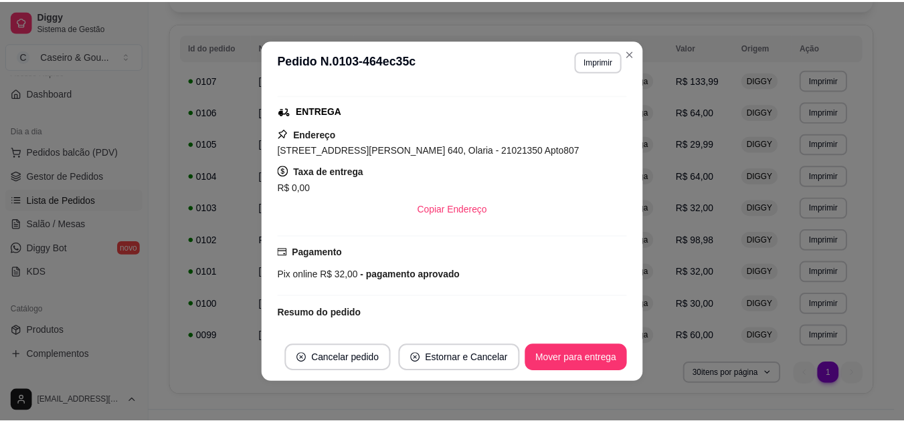
scroll to position [211, 0]
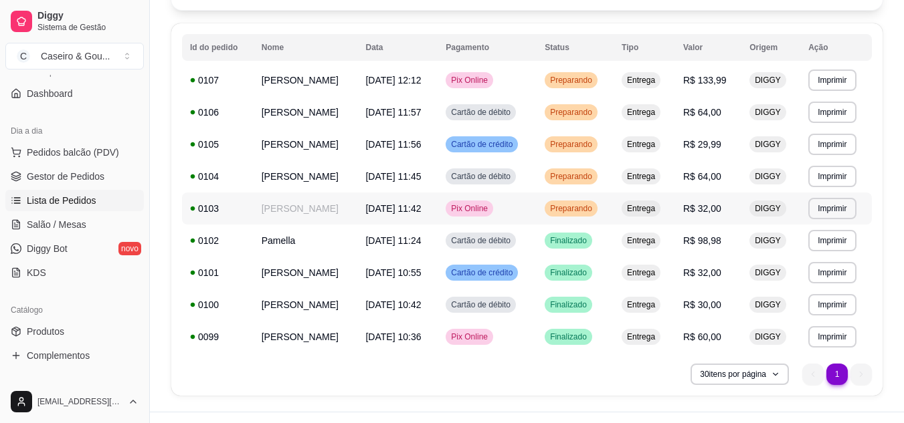
click at [589, 203] on div "Preparando" at bounding box center [570, 209] width 53 height 16
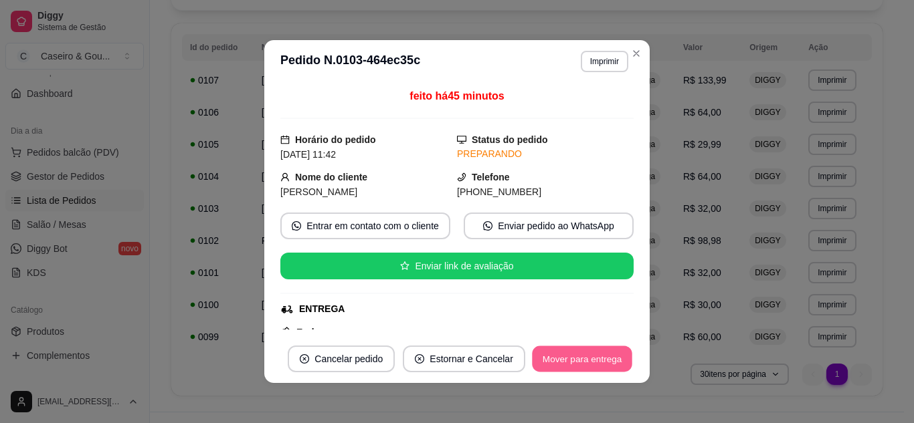
click at [591, 354] on button "Mover para entrega" at bounding box center [582, 359] width 100 height 26
click at [579, 366] on button "Mover para finalizado" at bounding box center [578, 359] width 108 height 26
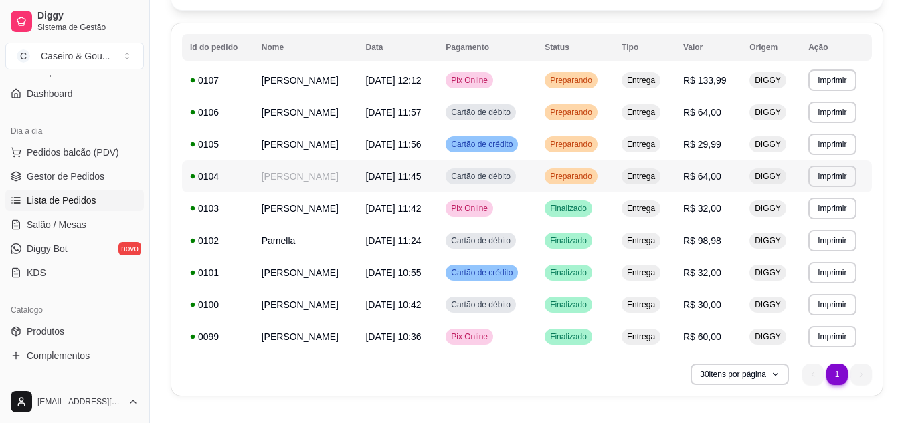
click at [595, 174] on span "Preparando" at bounding box center [570, 176] width 47 height 11
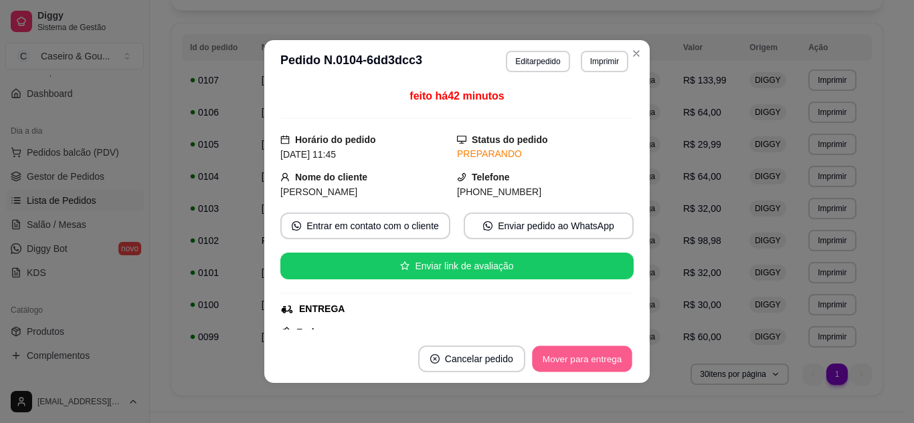
click at [589, 365] on button "Mover para entrega" at bounding box center [582, 359] width 100 height 26
click at [597, 353] on button "Mover para finalizado" at bounding box center [578, 359] width 108 height 26
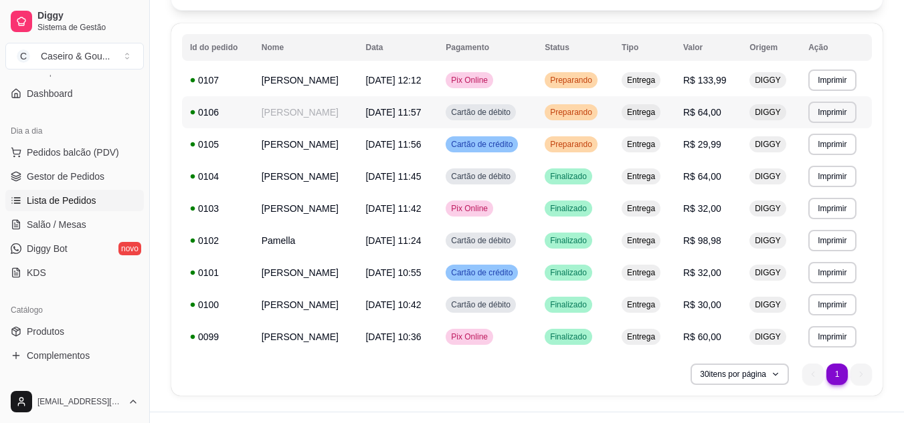
click at [595, 110] on span "Preparando" at bounding box center [570, 112] width 47 height 11
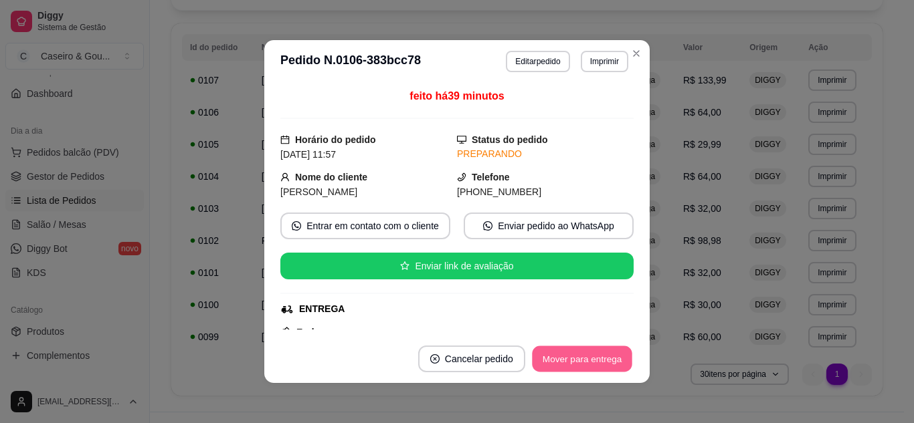
click at [581, 353] on button "Mover para entrega" at bounding box center [582, 359] width 100 height 26
click at [578, 358] on button "Mover para finalizado" at bounding box center [578, 359] width 108 height 26
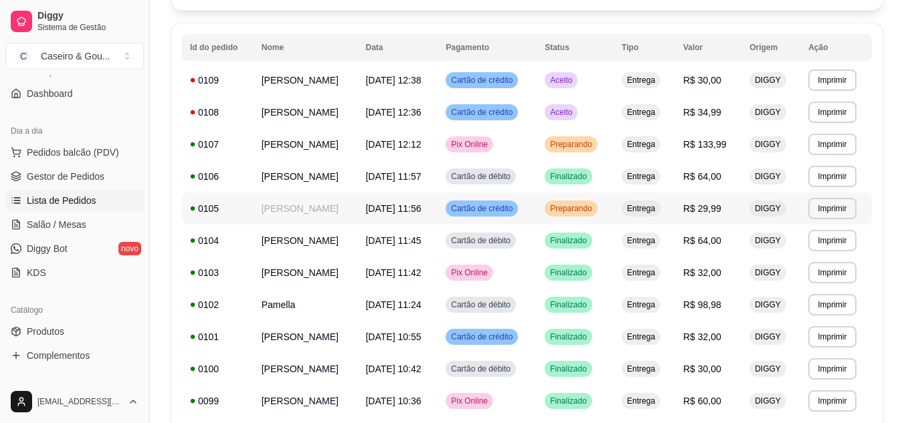
click at [591, 207] on span "Preparando" at bounding box center [570, 208] width 47 height 11
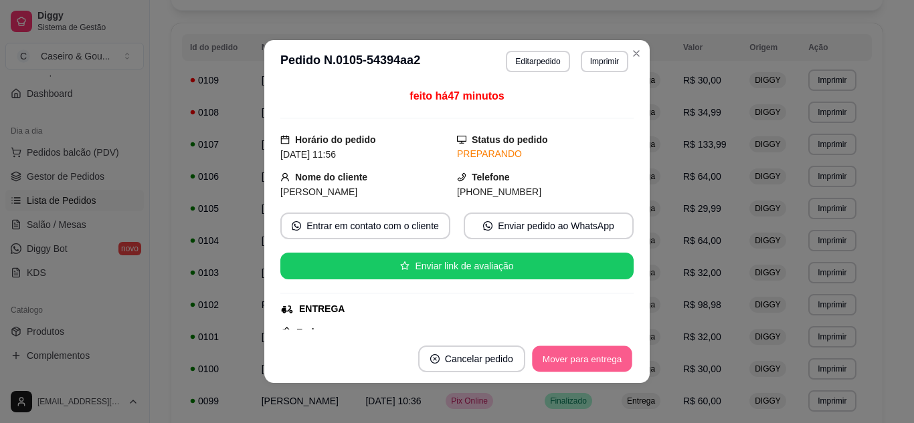
click at [590, 362] on button "Mover para entrega" at bounding box center [582, 359] width 100 height 26
click at [568, 356] on button "Mover para finalizado" at bounding box center [578, 359] width 108 height 26
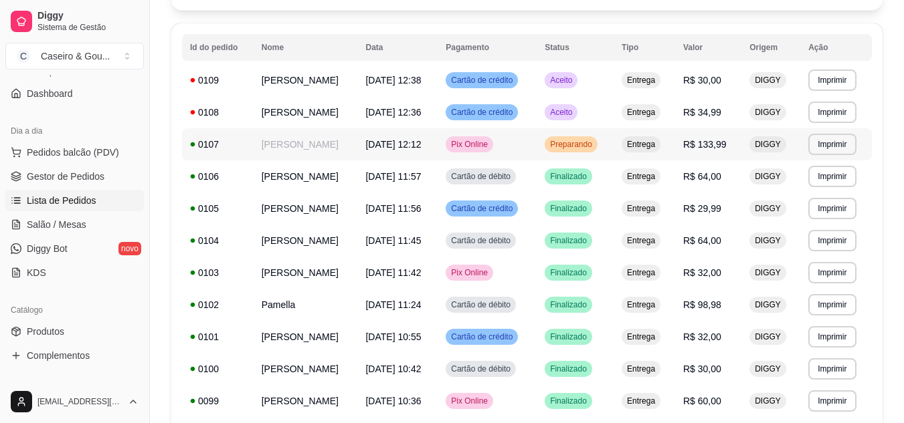
click at [593, 140] on span "Preparando" at bounding box center [570, 144] width 47 height 11
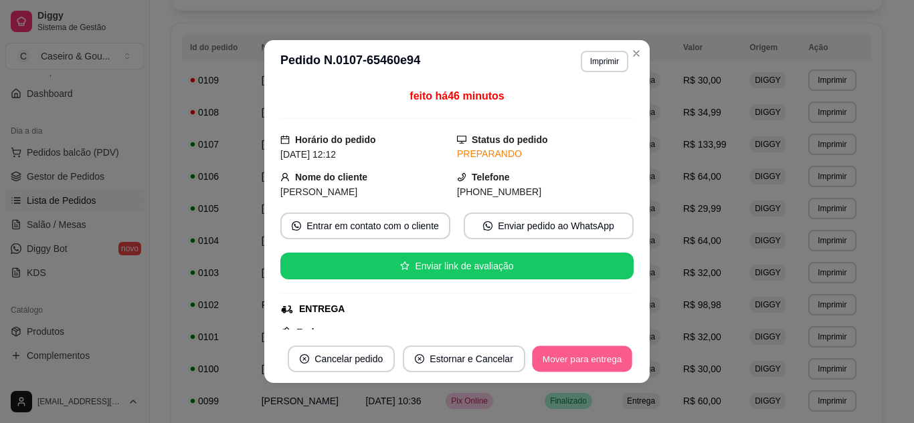
click at [621, 356] on button "Mover para entrega" at bounding box center [582, 359] width 100 height 26
click at [621, 356] on button "Mover para finalizado" at bounding box center [578, 359] width 108 height 26
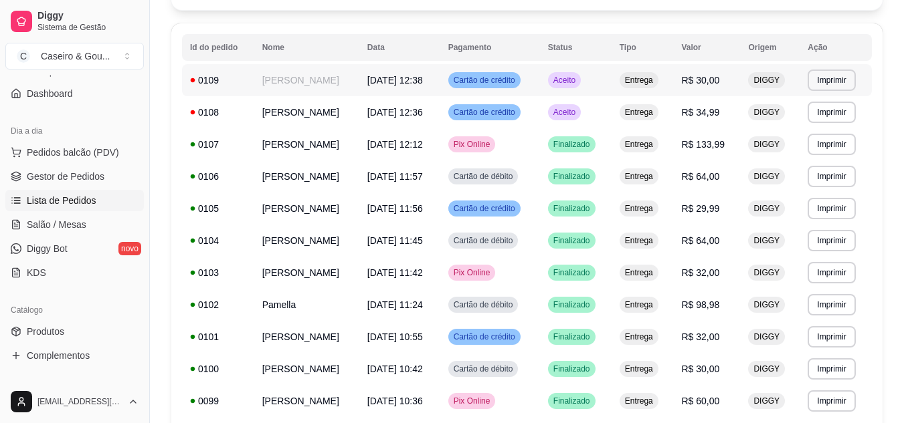
click at [583, 72] on td "Aceito" at bounding box center [576, 80] width 72 height 32
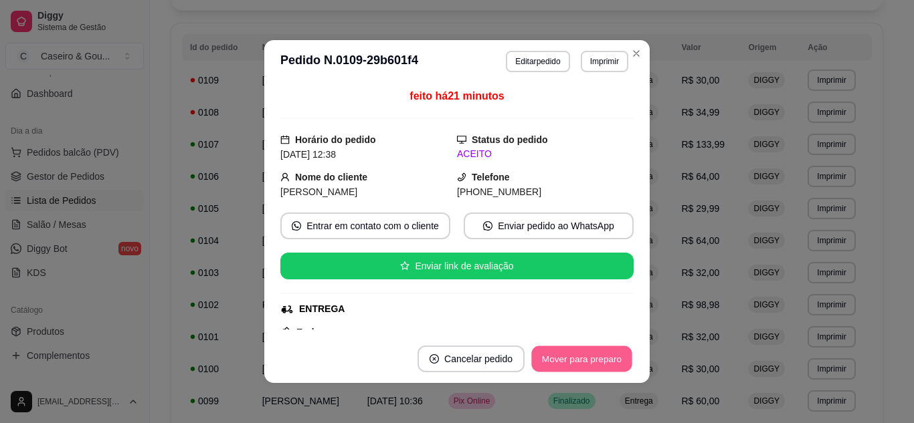
click at [597, 352] on button "Mover para preparo" at bounding box center [581, 359] width 100 height 26
click at [597, 352] on div "Mover para preparo" at bounding box center [572, 359] width 122 height 27
click at [597, 352] on button "Mover para entrega" at bounding box center [582, 359] width 100 height 26
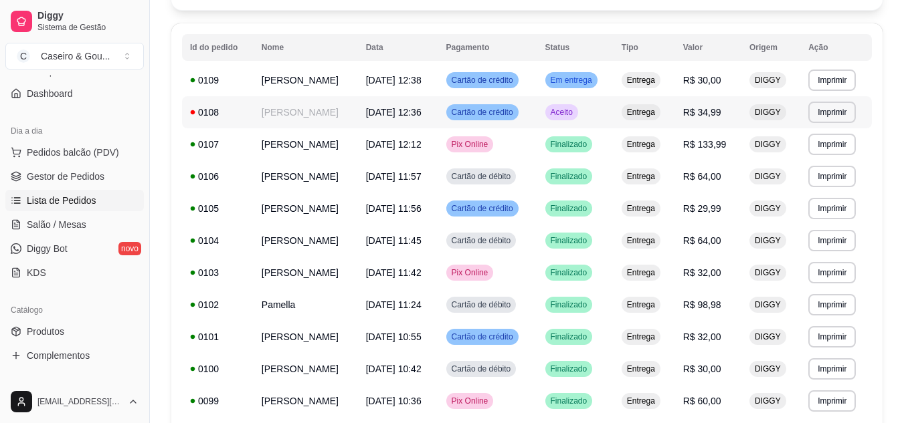
click at [575, 109] on span "Aceito" at bounding box center [561, 112] width 27 height 11
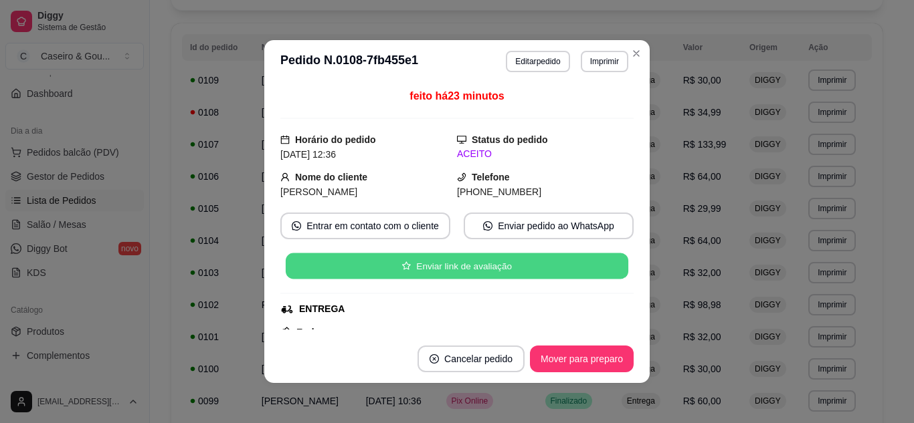
click at [549, 278] on button "Enviar link de avaliação" at bounding box center [457, 266] width 342 height 26
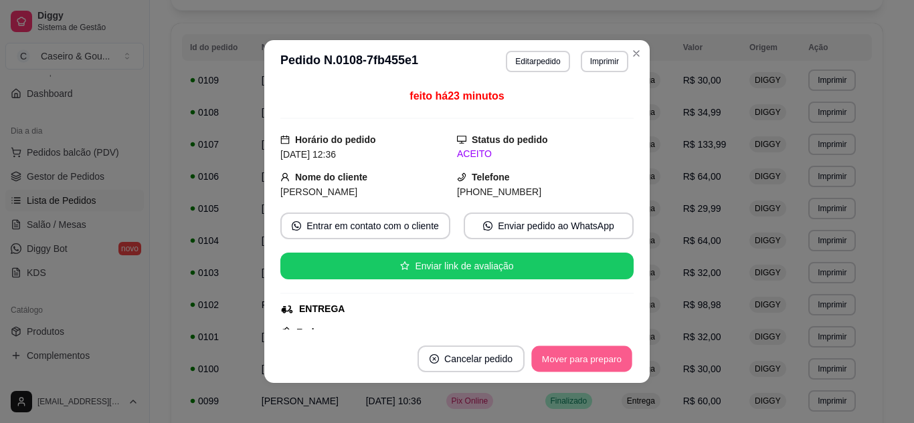
click at [572, 360] on button "Mover para preparo" at bounding box center [581, 359] width 100 height 26
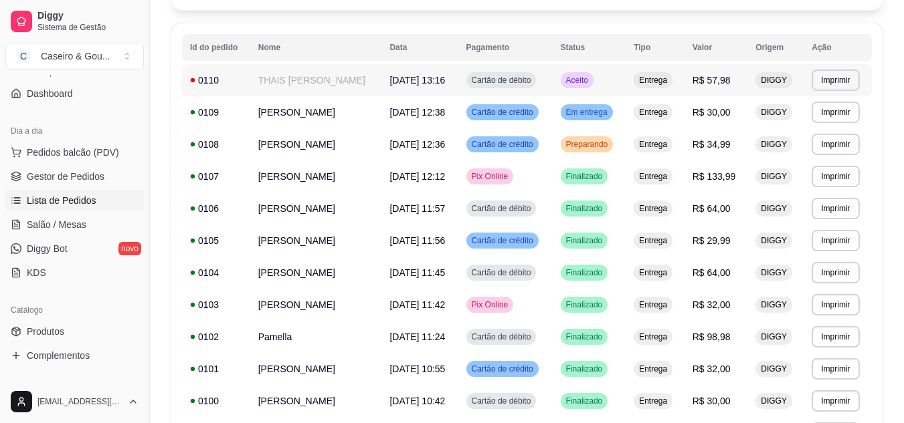
click at [581, 83] on span "Aceito" at bounding box center [576, 80] width 27 height 11
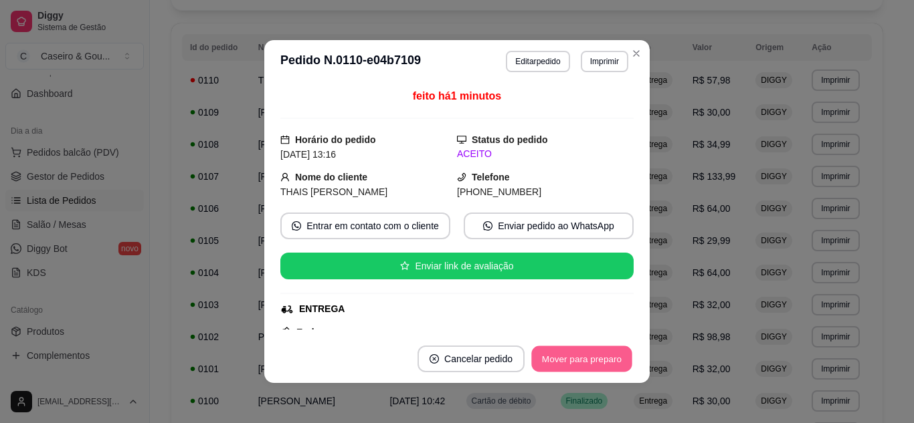
click at [550, 358] on button "Mover para preparo" at bounding box center [581, 359] width 100 height 26
click at [576, 351] on button "Mover para preparo" at bounding box center [581, 359] width 100 height 26
click at [581, 360] on button "Mover para entrega" at bounding box center [582, 359] width 100 height 26
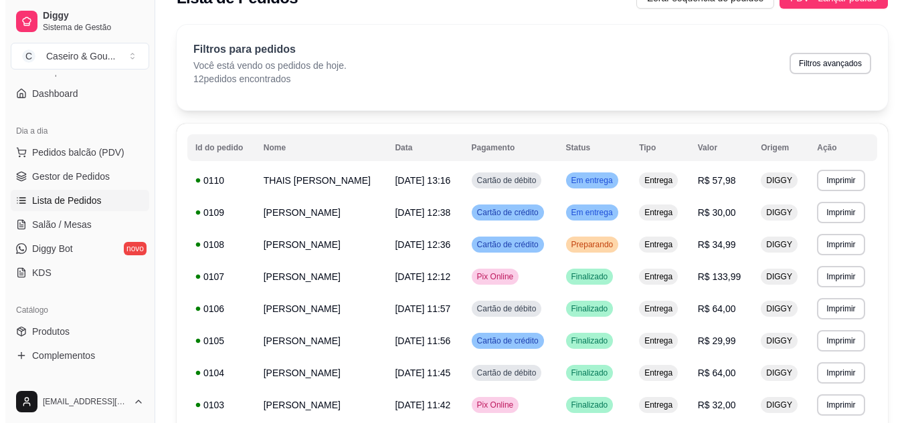
scroll to position [0, 0]
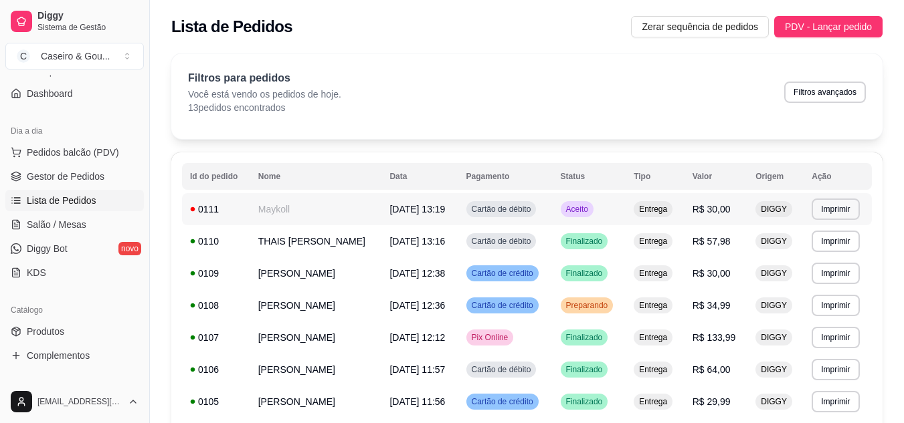
click at [579, 211] on span "Aceito" at bounding box center [576, 209] width 27 height 11
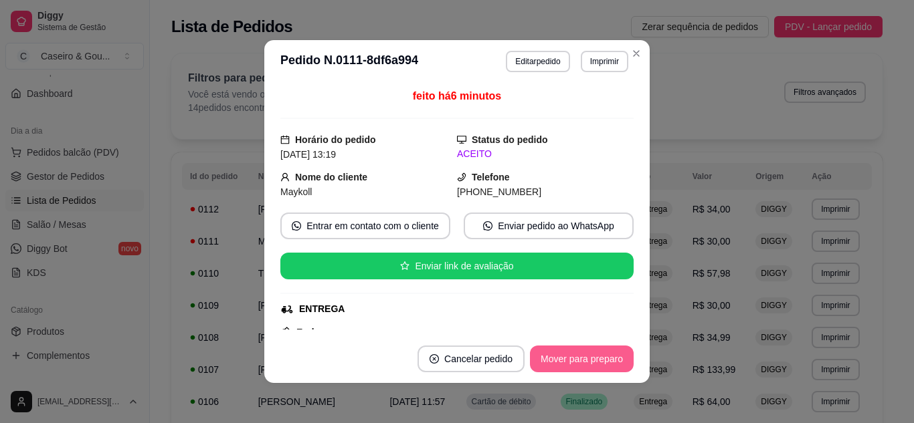
click at [564, 358] on button "Mover para preparo" at bounding box center [582, 359] width 104 height 27
click at [576, 369] on button "Mover para preparo" at bounding box center [581, 359] width 100 height 26
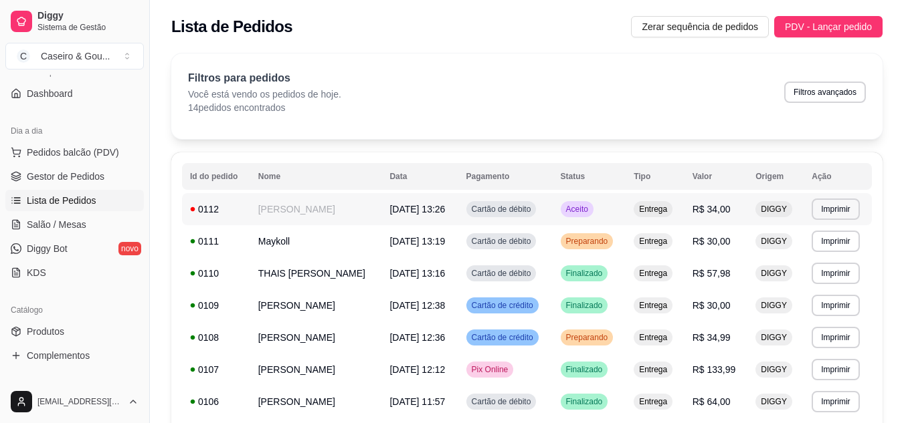
click at [587, 202] on div "Aceito" at bounding box center [576, 209] width 33 height 16
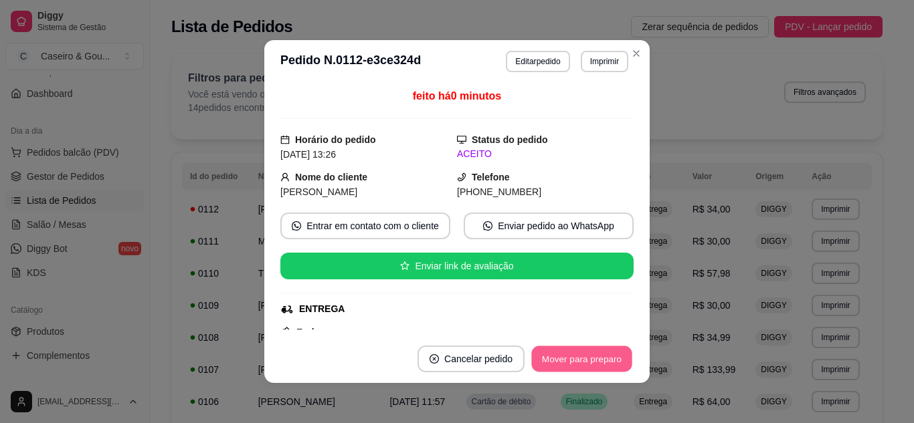
click at [548, 355] on button "Mover para preparo" at bounding box center [581, 359] width 100 height 26
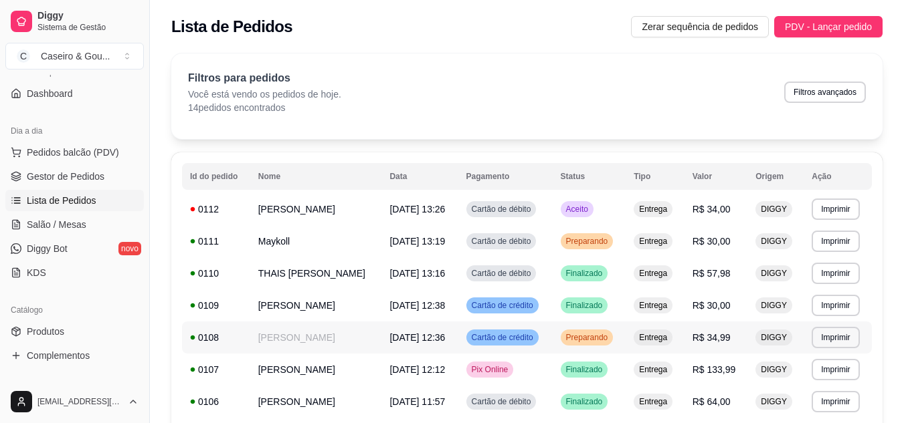
click at [775, 338] on span "DIGGY" at bounding box center [773, 337] width 31 height 11
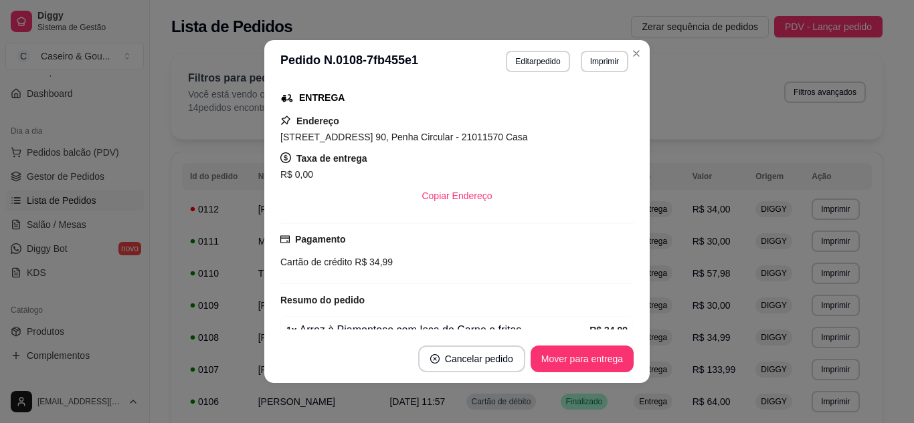
scroll to position [278, 0]
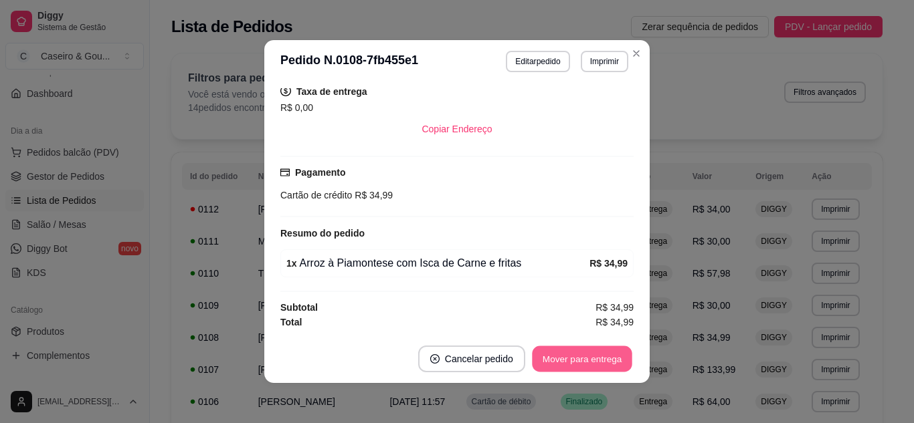
click at [599, 355] on button "Mover para entrega" at bounding box center [582, 359] width 100 height 26
click at [591, 356] on button "Mover para finalizado" at bounding box center [578, 359] width 108 height 26
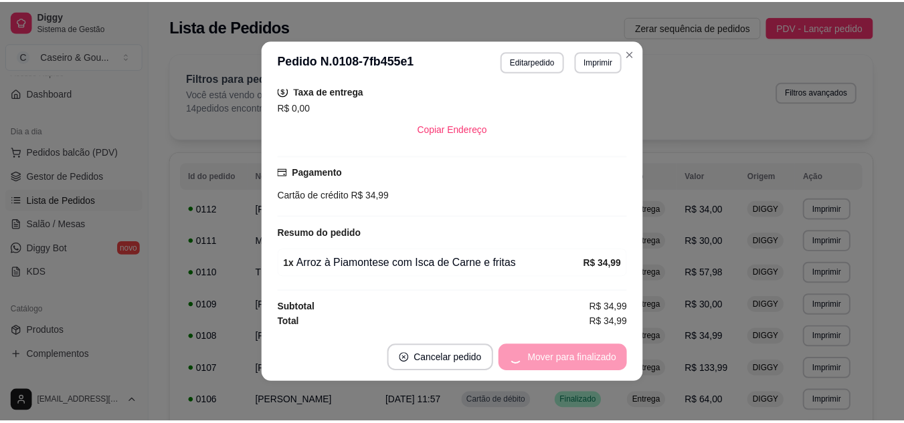
scroll to position [247, 0]
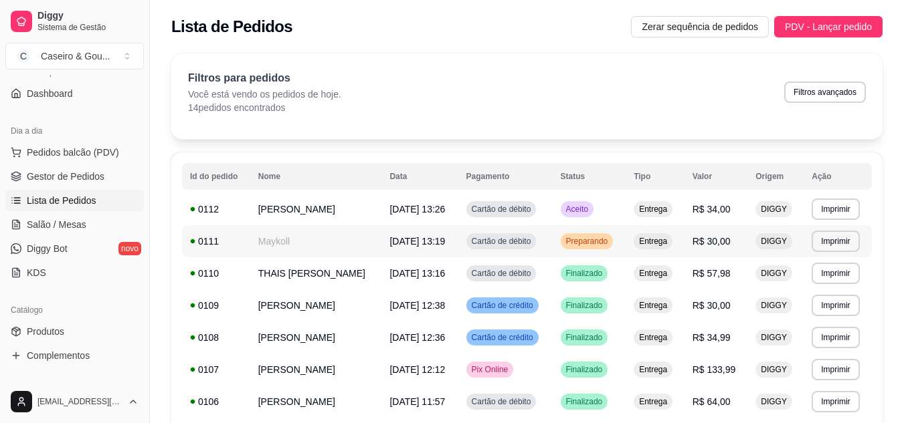
click at [593, 240] on span "Preparando" at bounding box center [586, 241] width 47 height 11
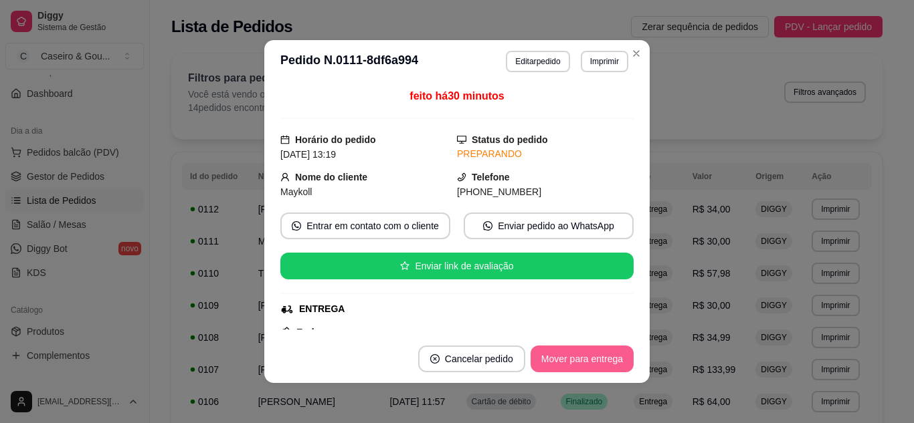
click at [584, 364] on button "Mover para entrega" at bounding box center [581, 359] width 103 height 27
click at [597, 357] on button "Mover para finalizado" at bounding box center [578, 359] width 108 height 26
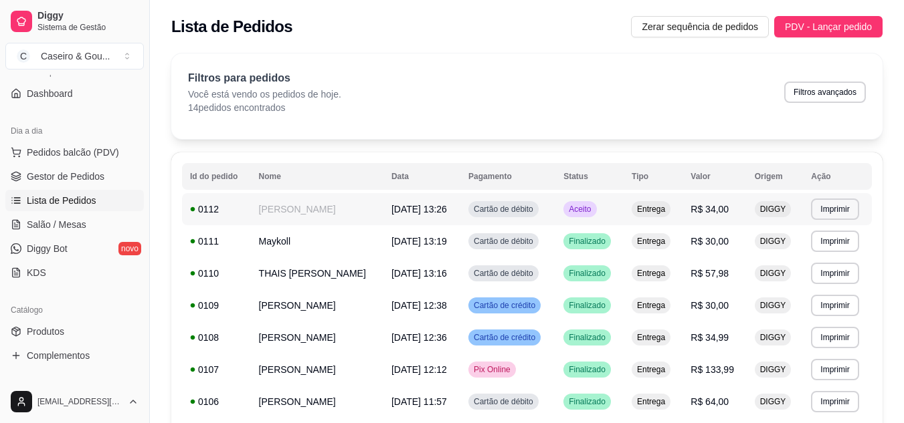
click at [584, 203] on div "Aceito" at bounding box center [579, 209] width 33 height 16
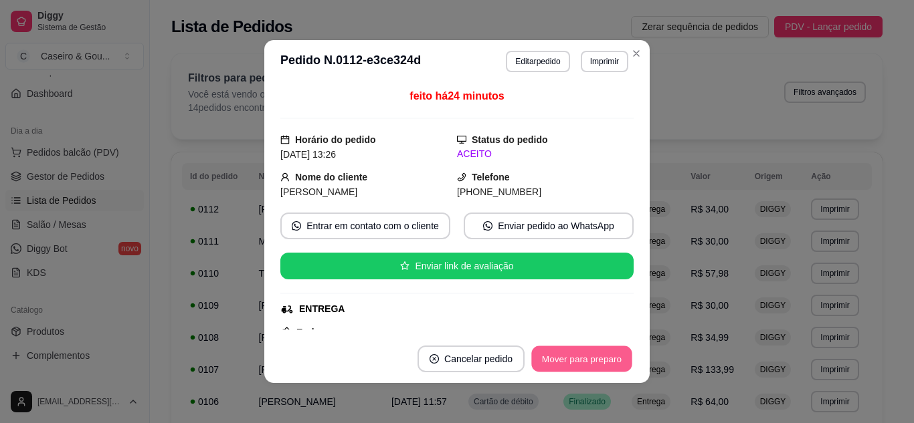
click at [573, 356] on button "Mover para preparo" at bounding box center [581, 359] width 100 height 26
click at [573, 356] on button "Mover para entrega" at bounding box center [582, 359] width 100 height 26
click at [573, 356] on button "Mover para finalizado" at bounding box center [578, 359] width 108 height 26
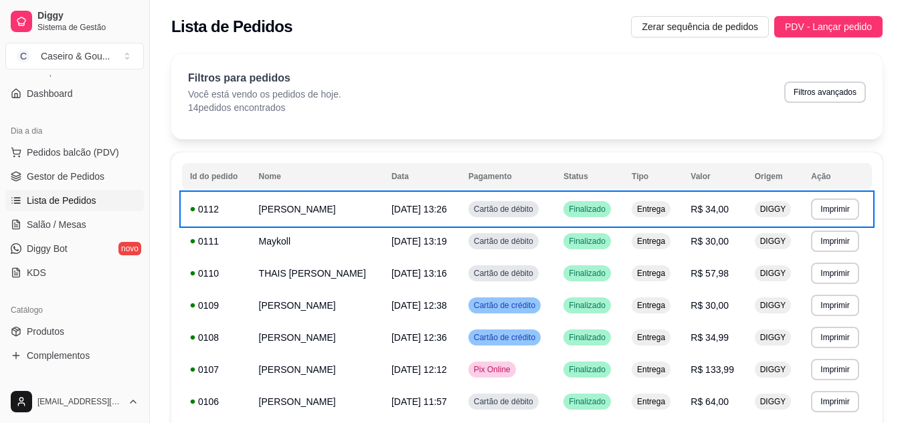
click at [394, 117] on div "Filtros para pedidos Você está vendo os pedidos de hoje. 14 pedidos encontrados…" at bounding box center [526, 97] width 711 height 86
